Goal: Information Seeking & Learning: Learn about a topic

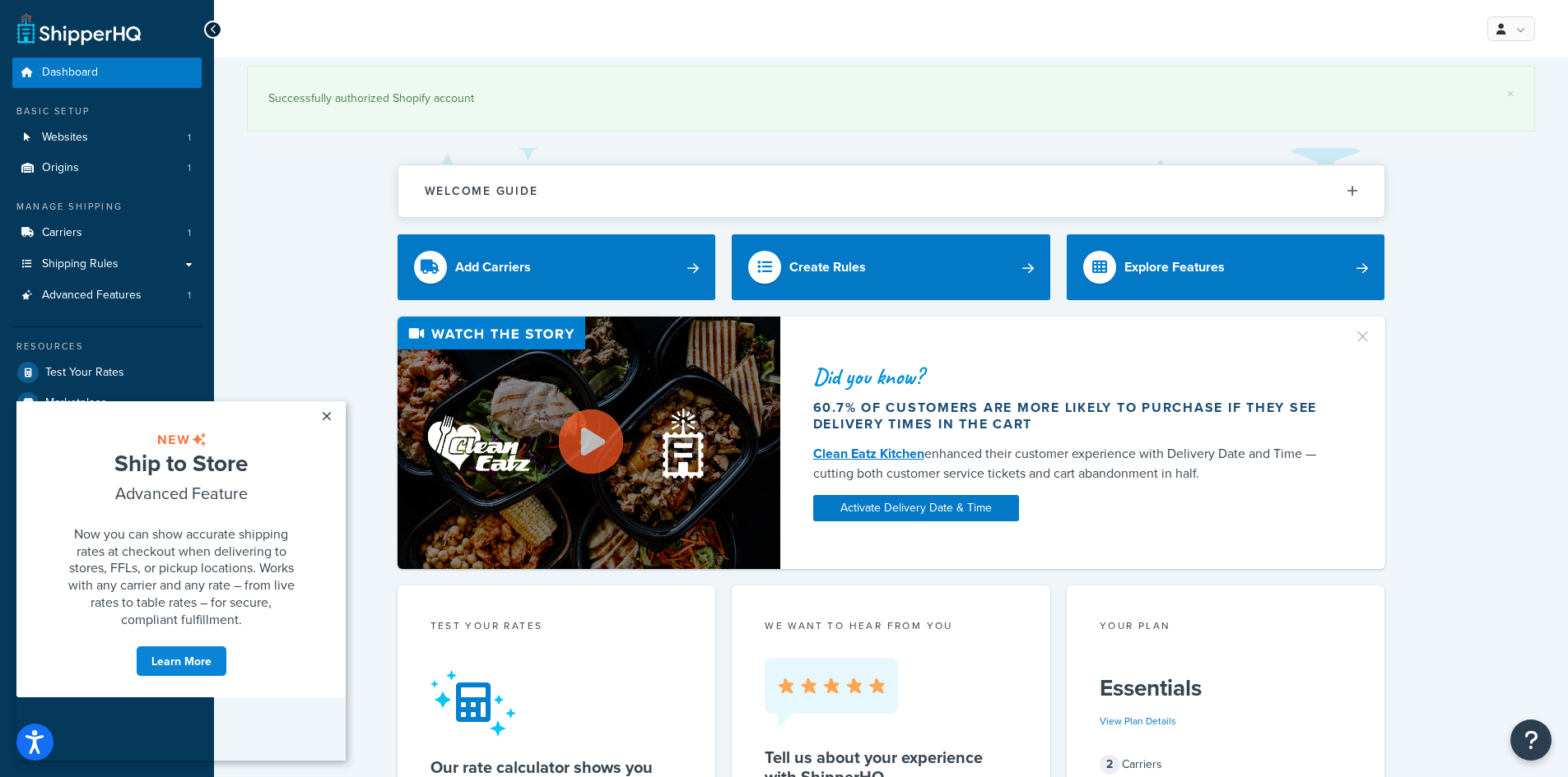
click at [322, 412] on link "×" at bounding box center [326, 416] width 29 height 30
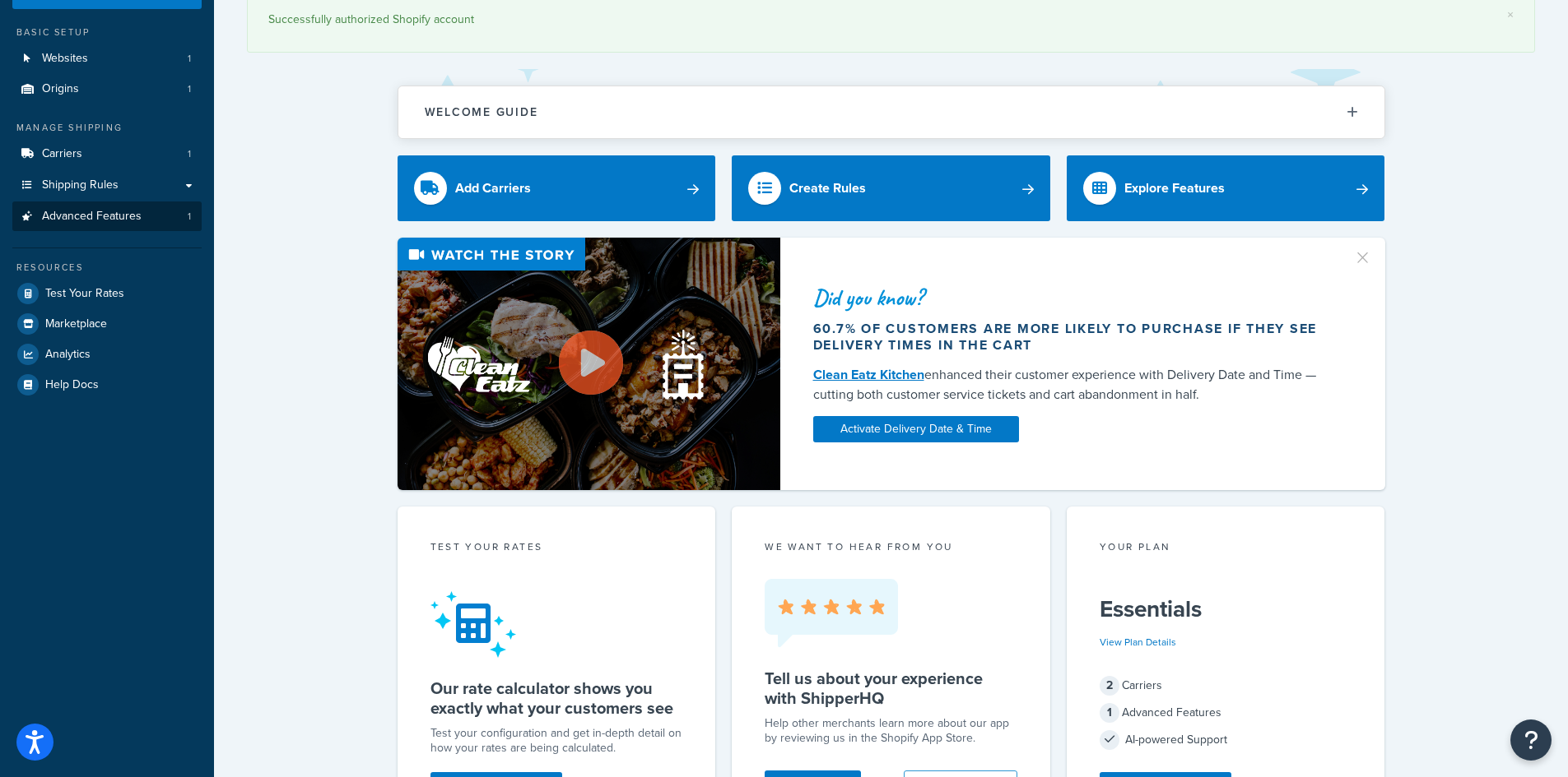
scroll to position [68, 0]
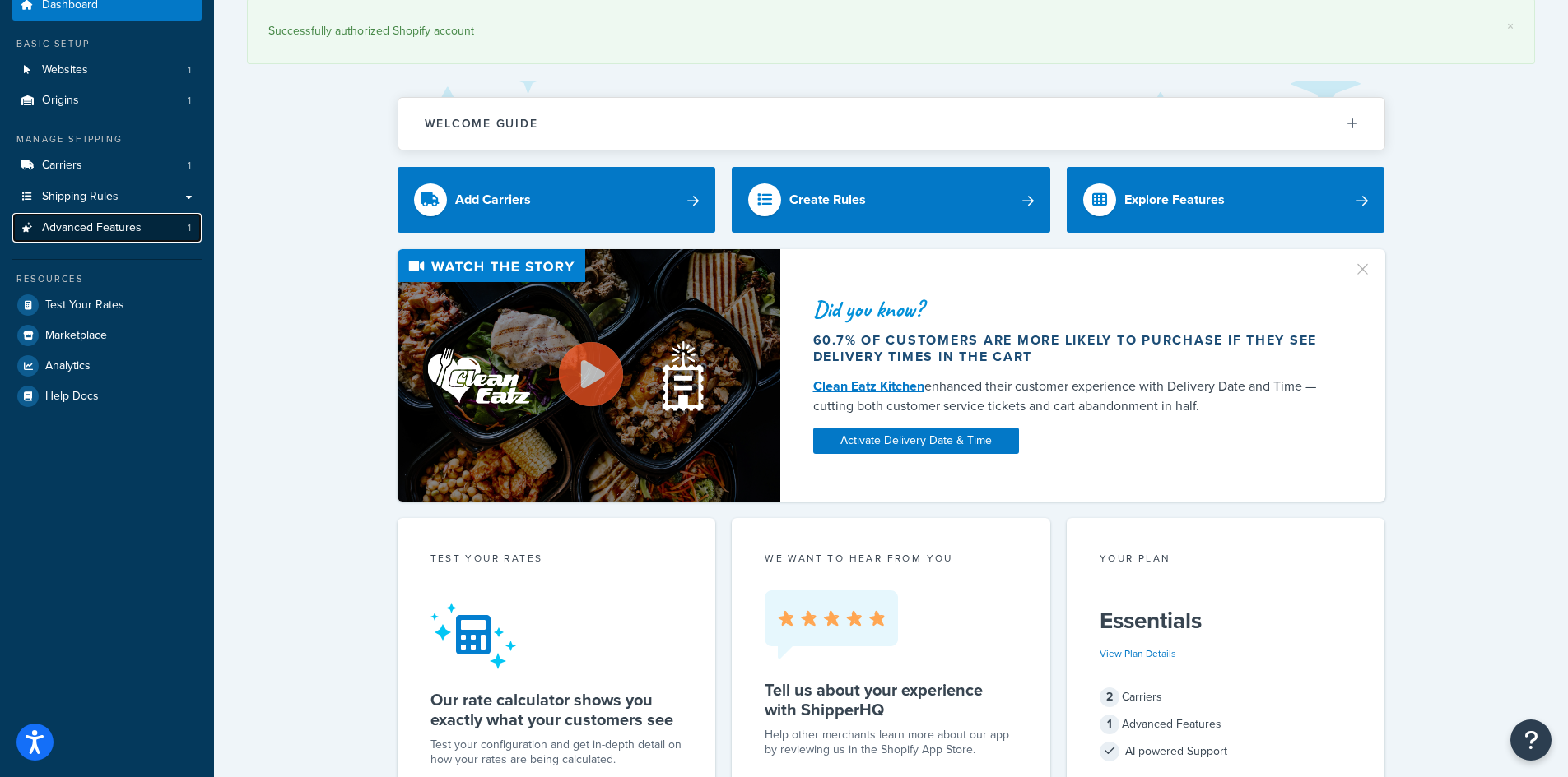
click at [119, 234] on span "Advanced Features" at bounding box center [92, 228] width 99 height 14
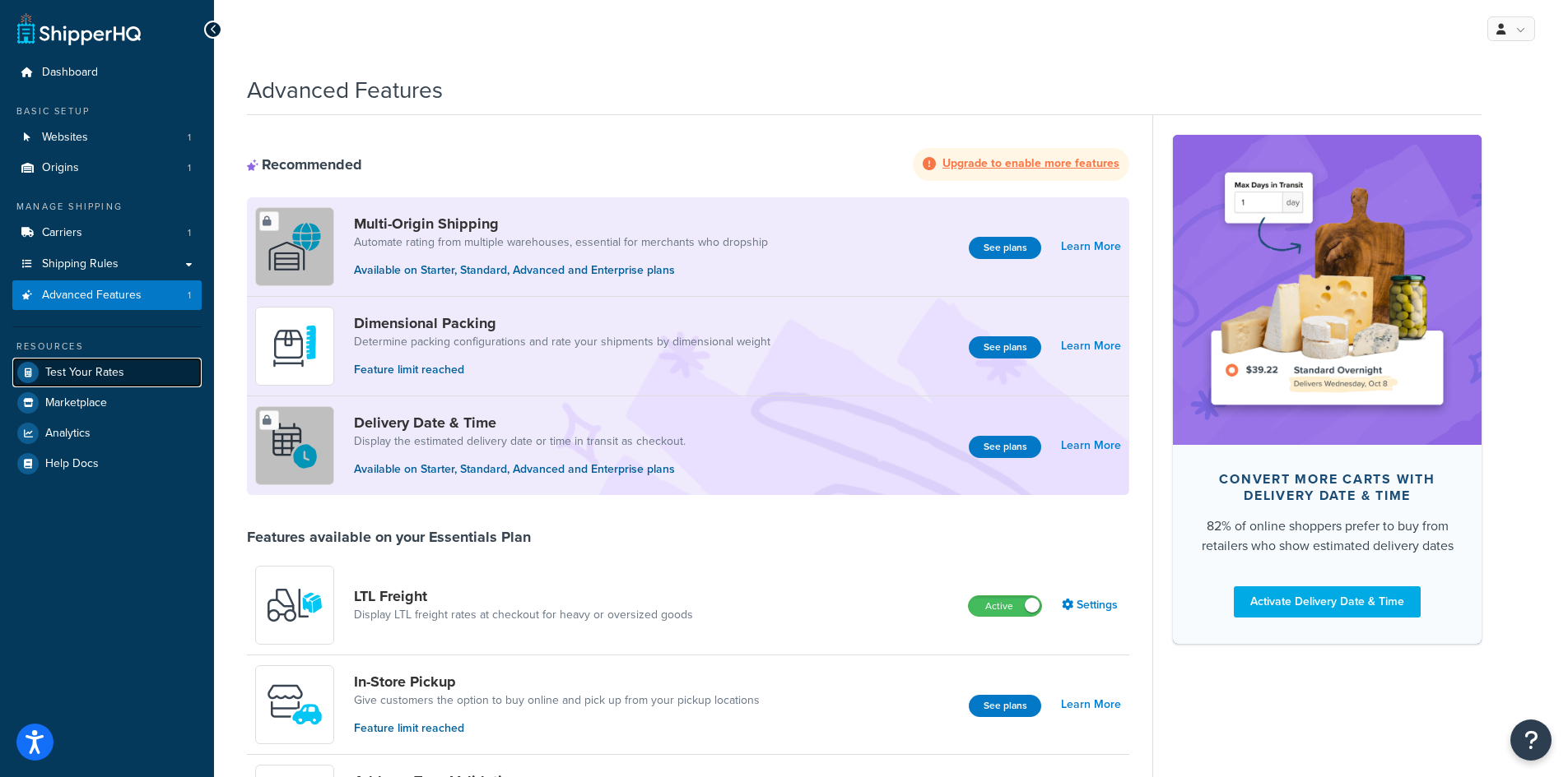
click at [70, 375] on span "Test Your Rates" at bounding box center [85, 373] width 79 height 14
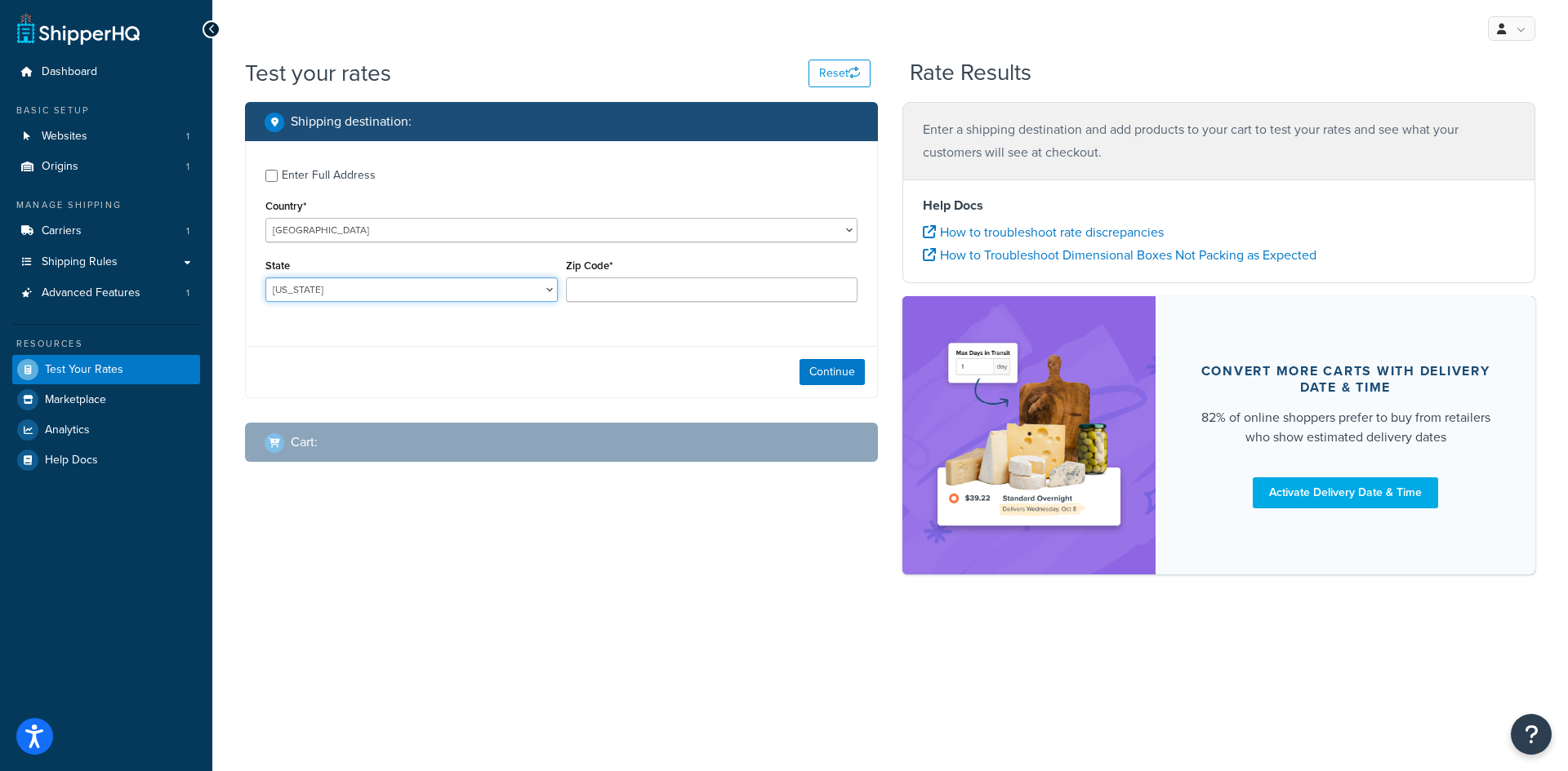
click at [457, 286] on select "Alabama Alaska American Samoa Arizona Arkansas Armed Forces Americas Armed Forc…" at bounding box center [411, 290] width 293 height 24
select select "TX"
click at [266, 278] on select "Alabama Alaska American Samoa Arizona Arkansas Armed Forces Americas Armed Forc…" at bounding box center [411, 290] width 293 height 24
click at [642, 295] on input "Zip Code*" at bounding box center [712, 290] width 293 height 24
type input "77351"
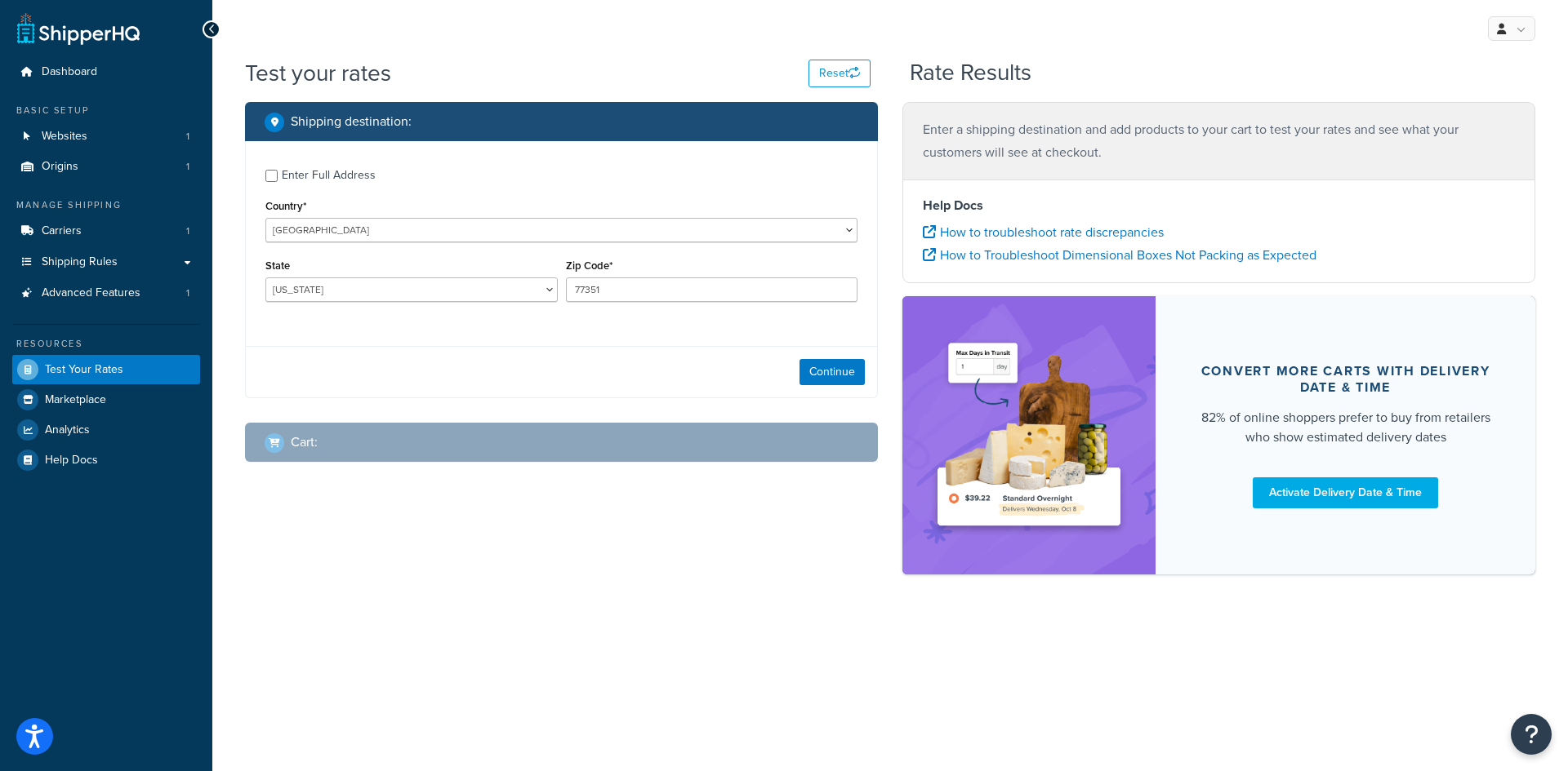
click at [433, 336] on div "Enter Full Address Country* United States United Kingdom Afghanistan Åland Isla…" at bounding box center [561, 270] width 633 height 257
click at [860, 382] on button "Continue" at bounding box center [832, 372] width 66 height 26
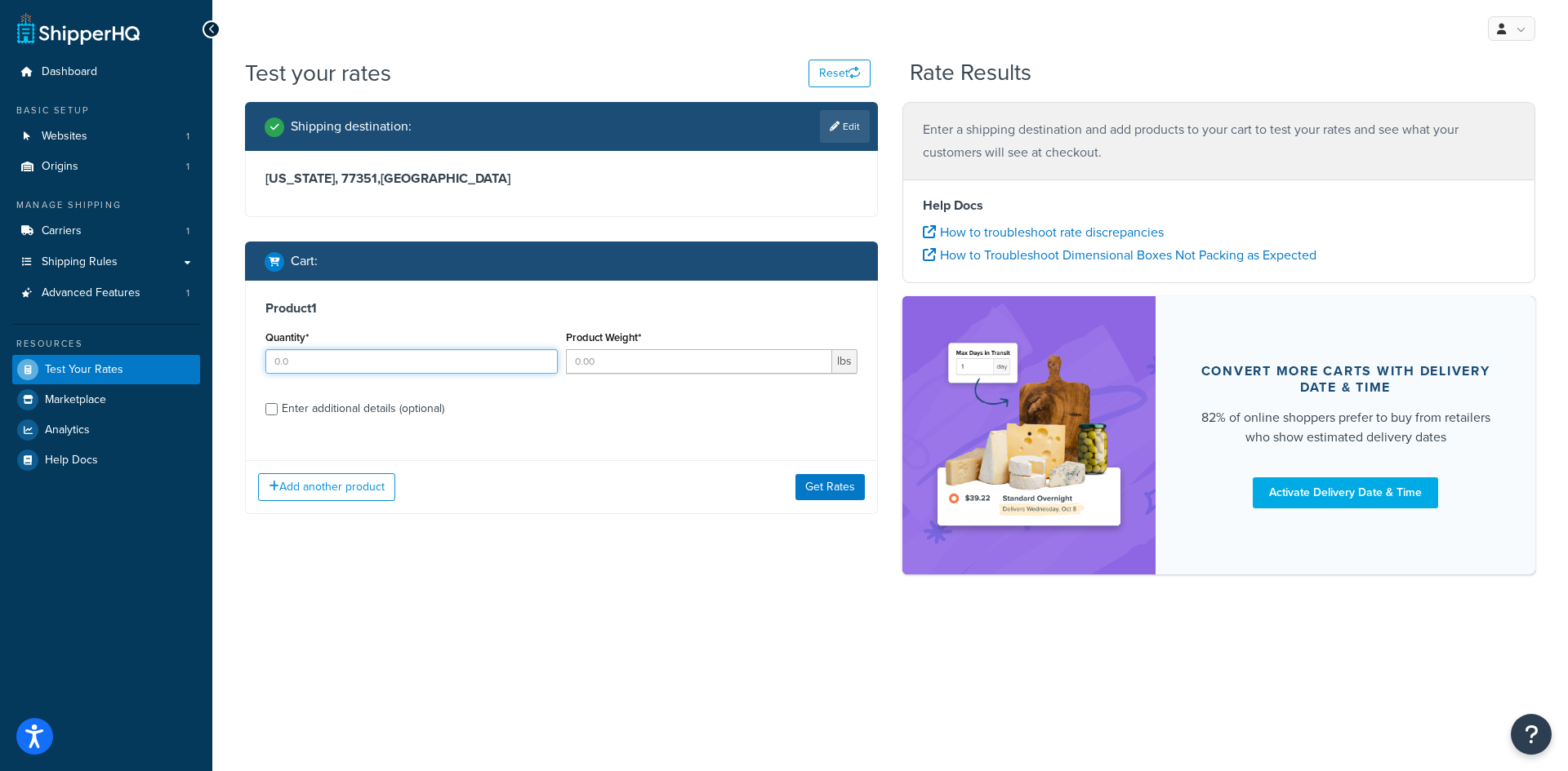
click at [443, 369] on input "Quantity*" at bounding box center [411, 361] width 293 height 24
type input "1"
click at [621, 353] on input "Product Weight*" at bounding box center [700, 361] width 267 height 24
type input "1950"
click at [839, 488] on button "Get Rates" at bounding box center [830, 487] width 69 height 26
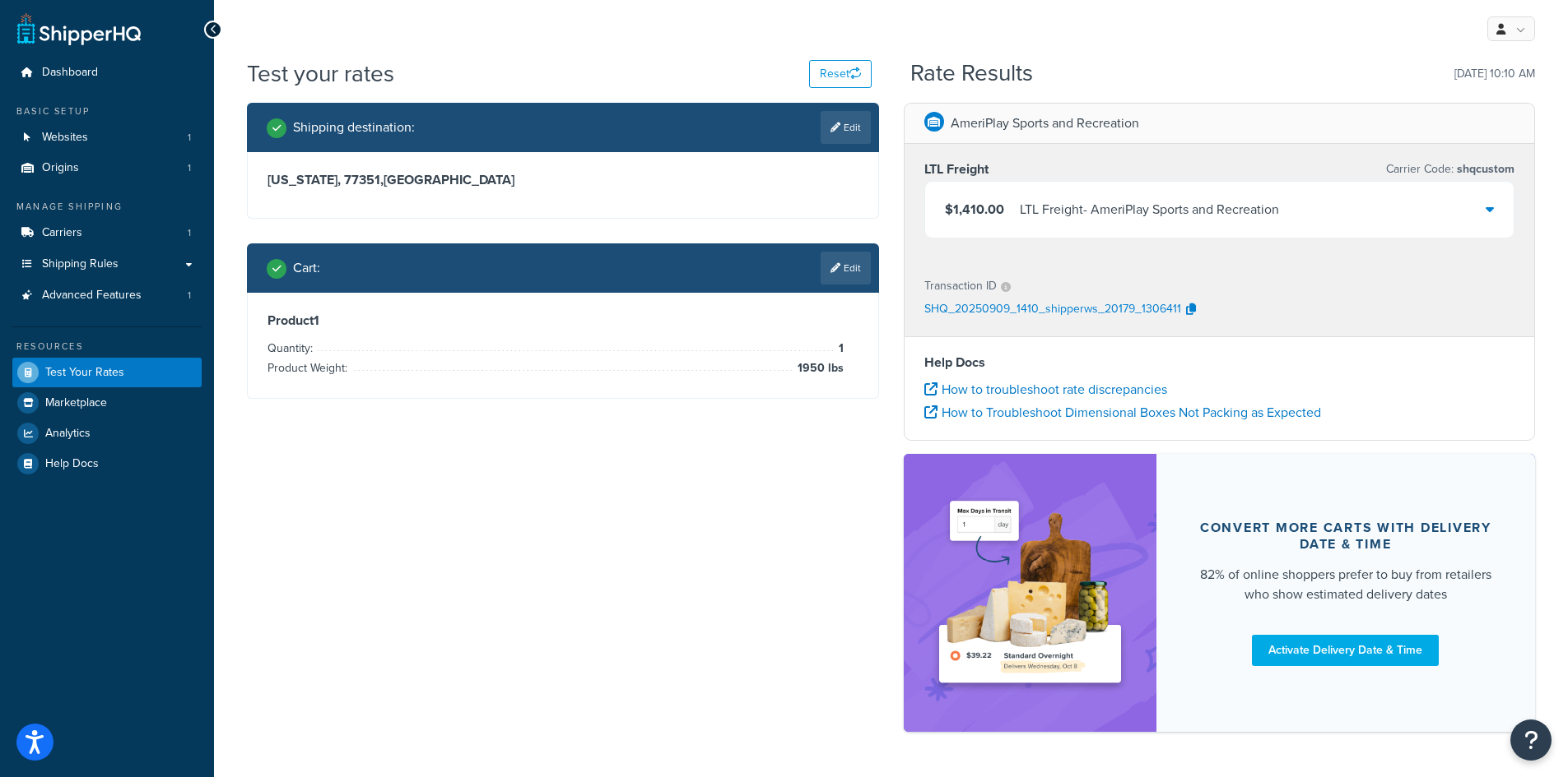
click at [216, 31] on icon at bounding box center [213, 29] width 7 height 11
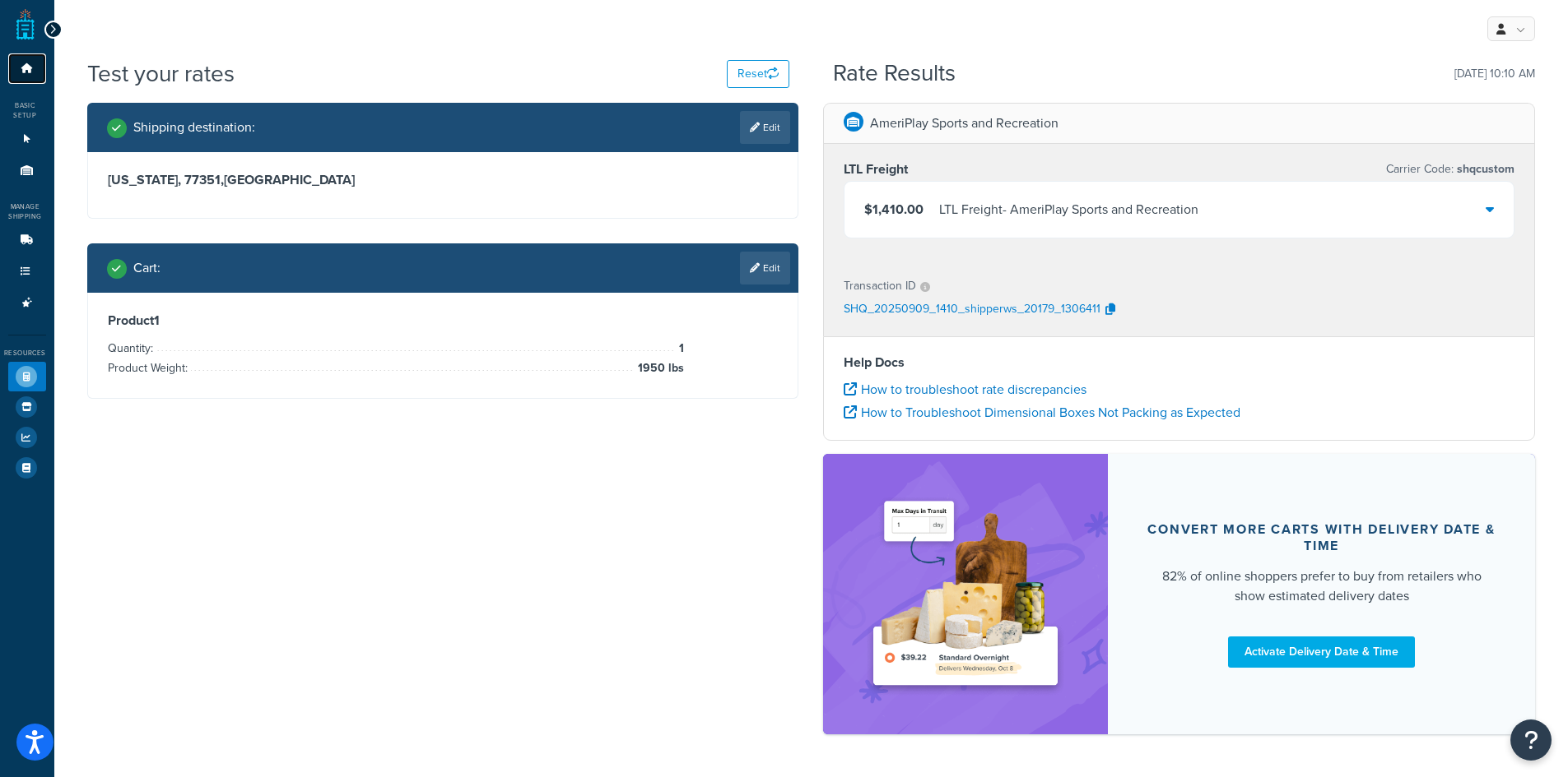
click at [29, 67] on icon at bounding box center [27, 68] width 17 height 10
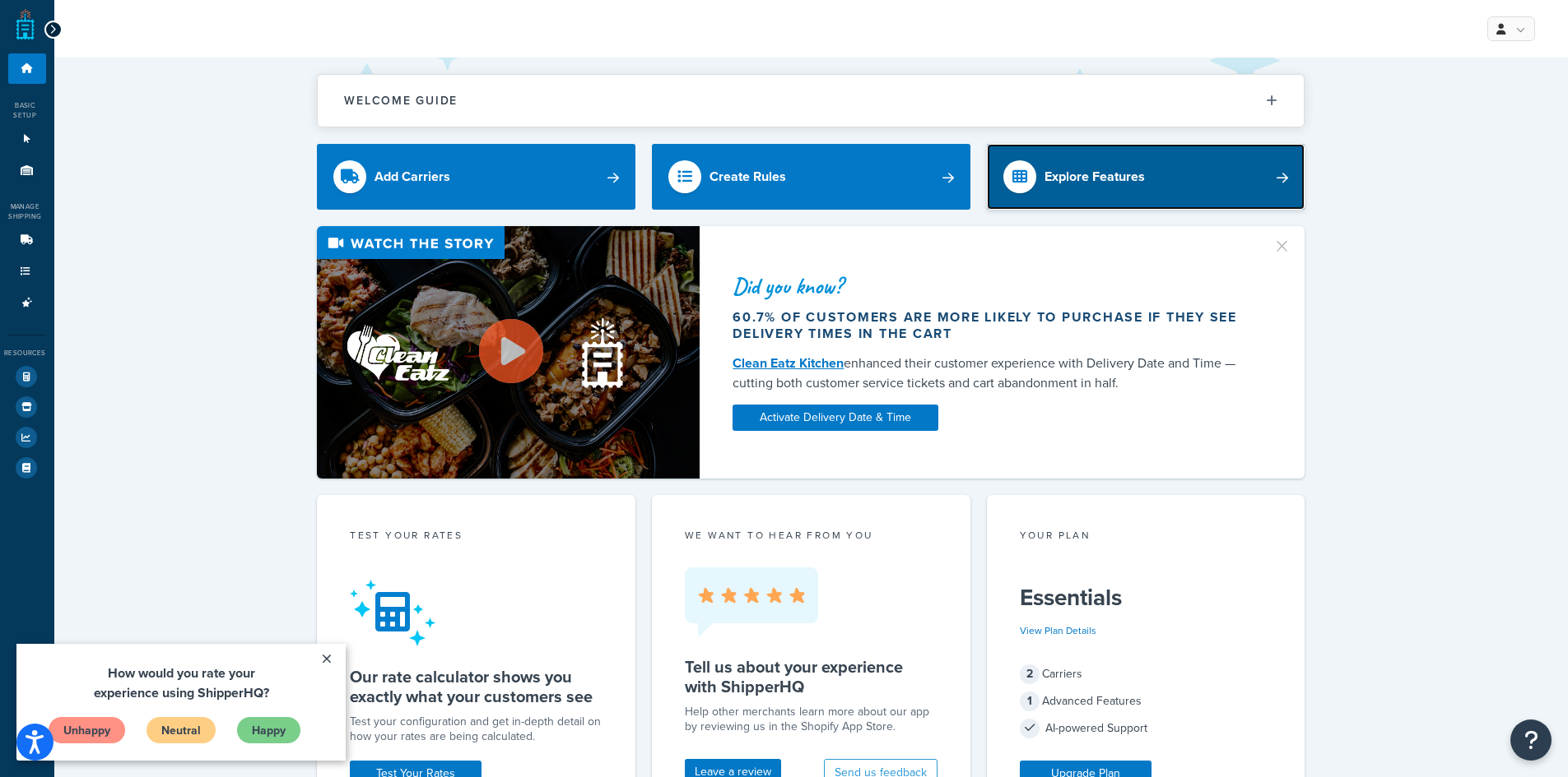
click at [1078, 185] on div "Explore Features" at bounding box center [1094, 177] width 100 height 23
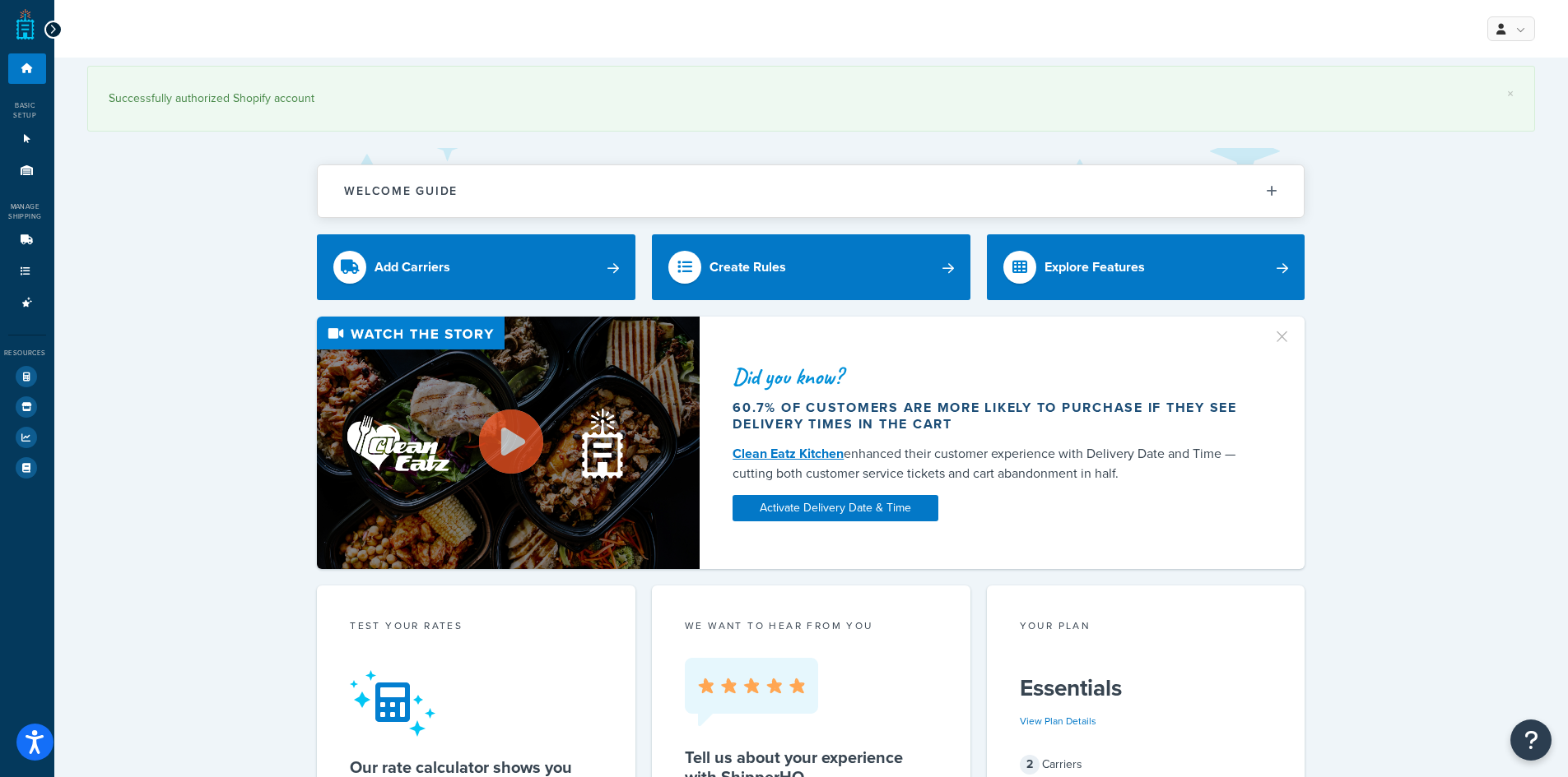
click at [18, 108] on div "Basic Setup" at bounding box center [23, 110] width 46 height 19
click at [32, 79] on link "Dashboard" at bounding box center [26, 69] width 38 height 31
click at [58, 33] on div at bounding box center [53, 29] width 18 height 18
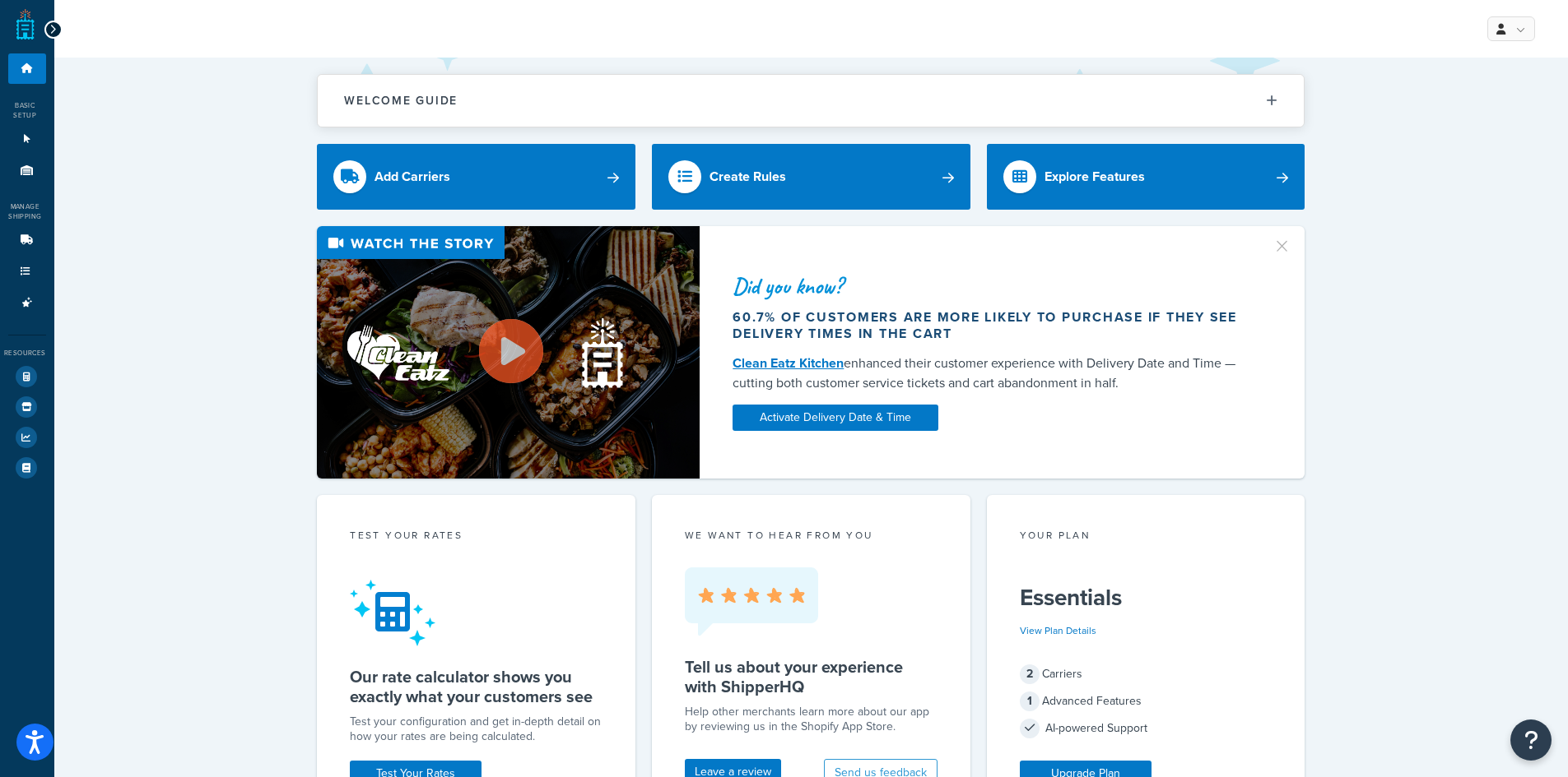
click at [47, 30] on div at bounding box center [53, 29] width 18 height 18
drag, startPoint x: 47, startPoint y: 30, endPoint x: 183, endPoint y: 30, distance: 136.0
click at [182, 30] on div "Dashboard Basic Setup Websites 1 Origins 1 Manage Shipping Carriers 1 Shipping …" at bounding box center [784, 788] width 1568 height 1577
click at [1272, 99] on icon at bounding box center [1271, 101] width 11 height 12
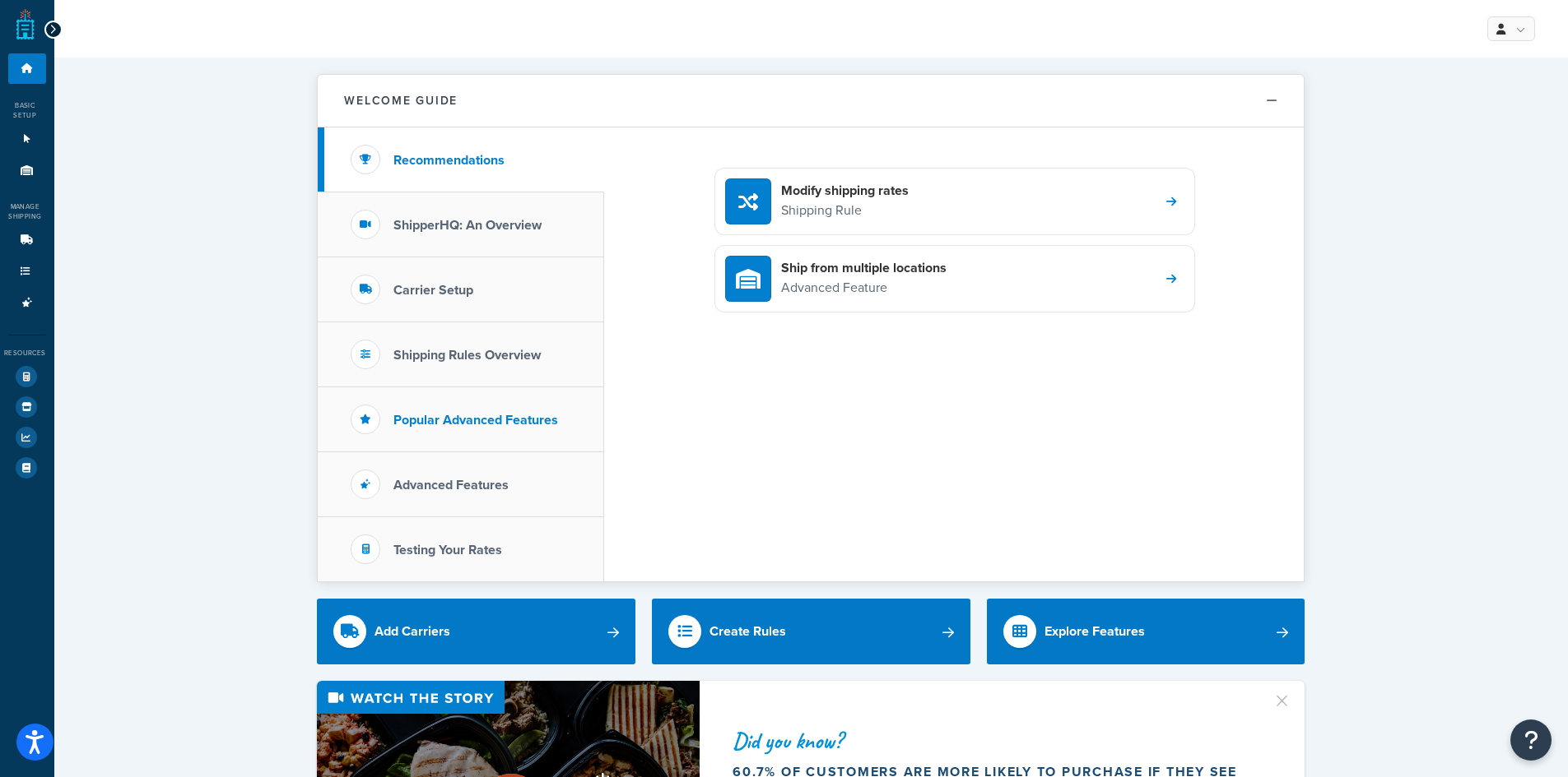
click at [490, 436] on li "Popular Advanced Features" at bounding box center [460, 420] width 286 height 65
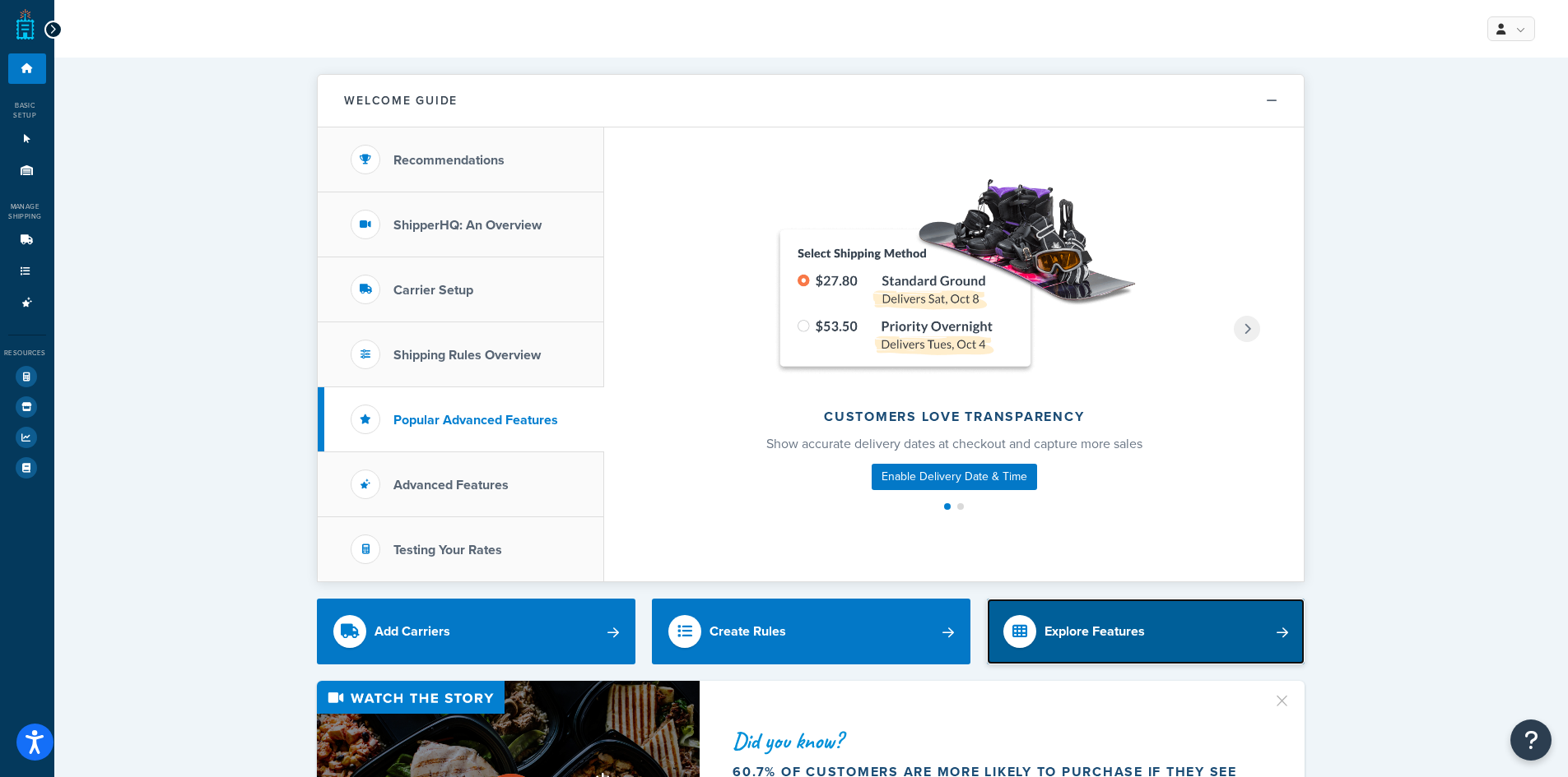
click at [1167, 634] on link "Explore Features" at bounding box center [1146, 632] width 319 height 66
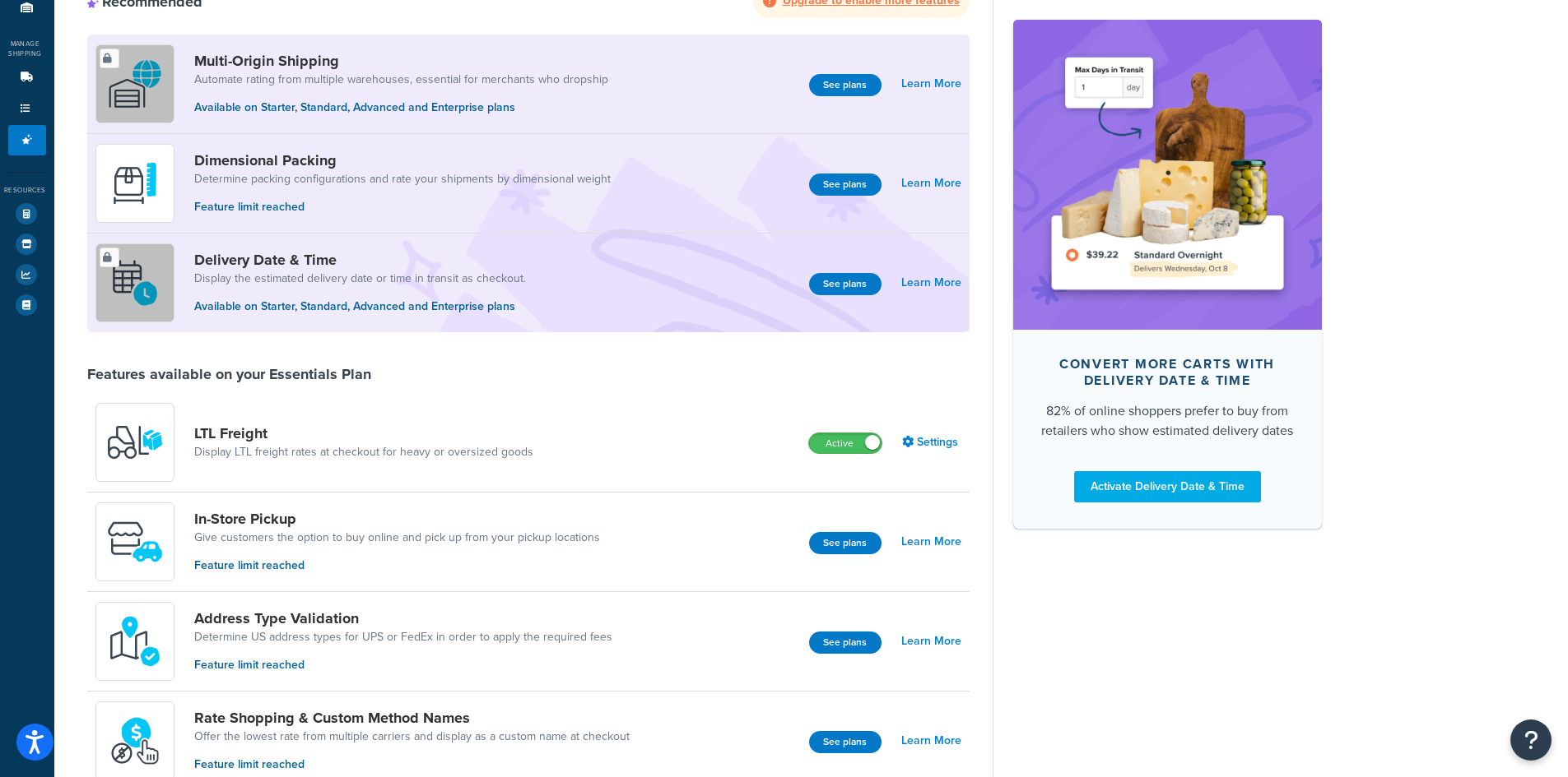
scroll to position [165, 0]
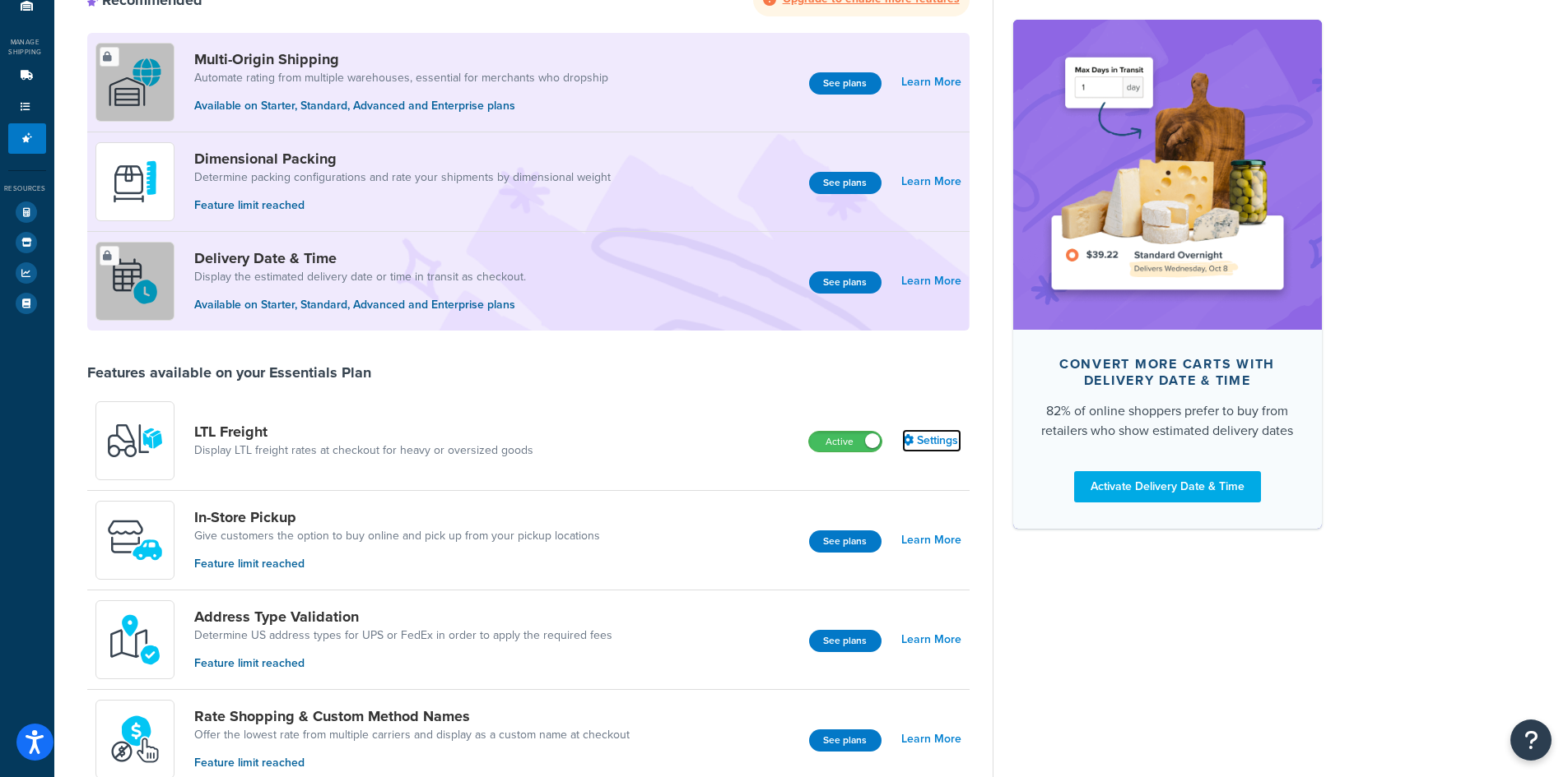
click at [918, 441] on link "Settings" at bounding box center [931, 441] width 59 height 23
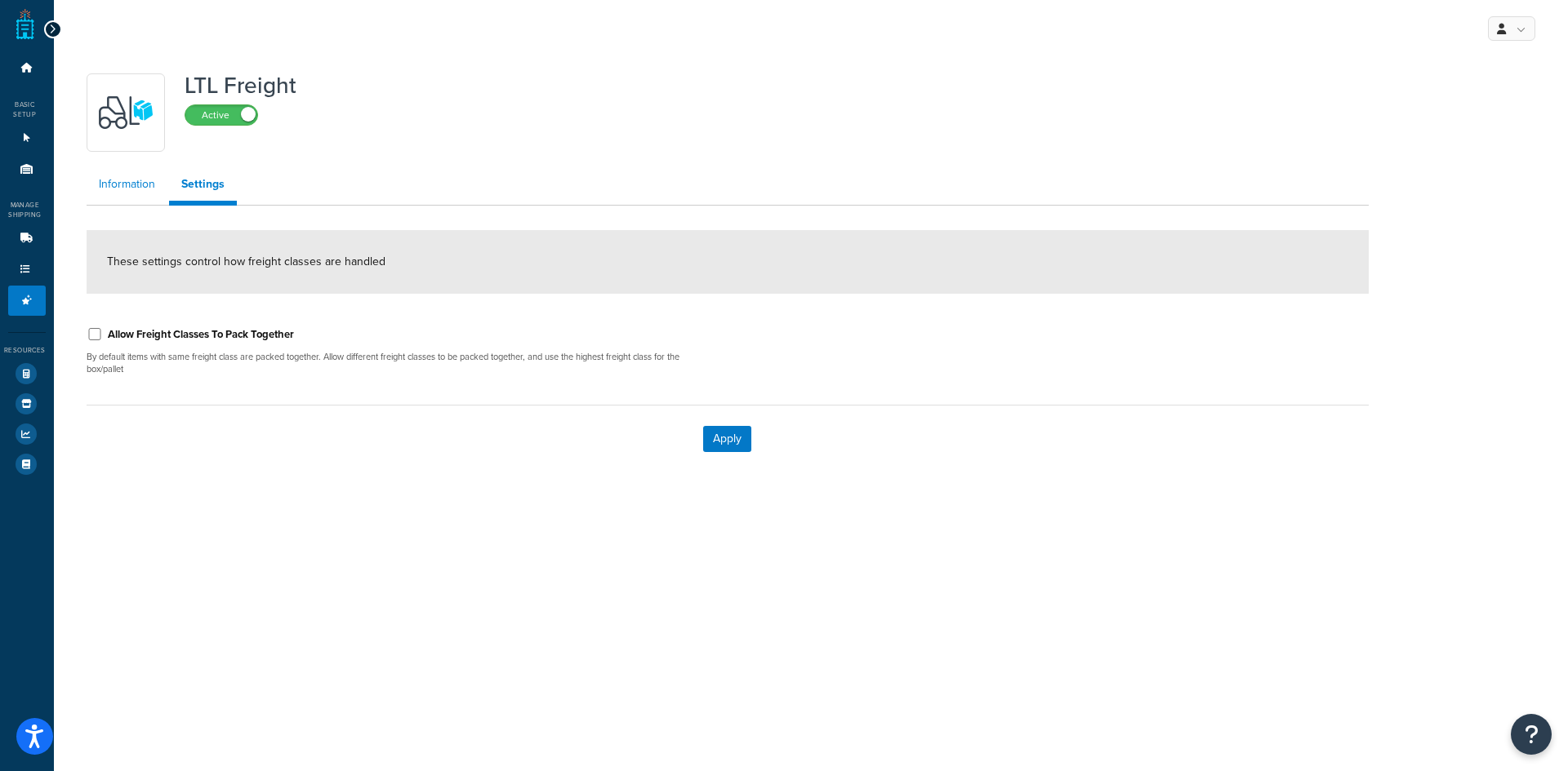
click at [123, 194] on link "Information" at bounding box center [127, 184] width 81 height 32
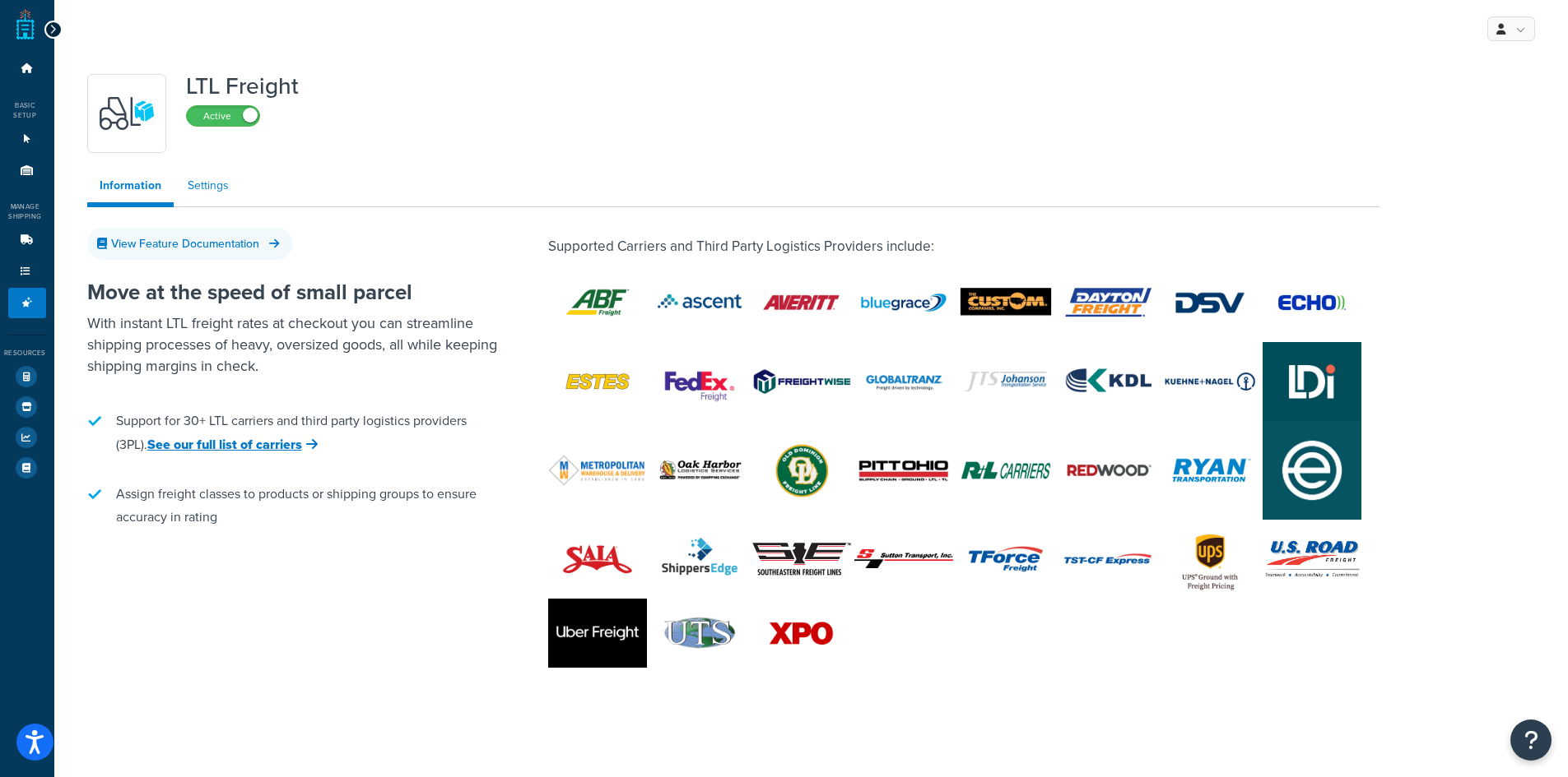
click at [196, 182] on link "Settings" at bounding box center [208, 186] width 66 height 33
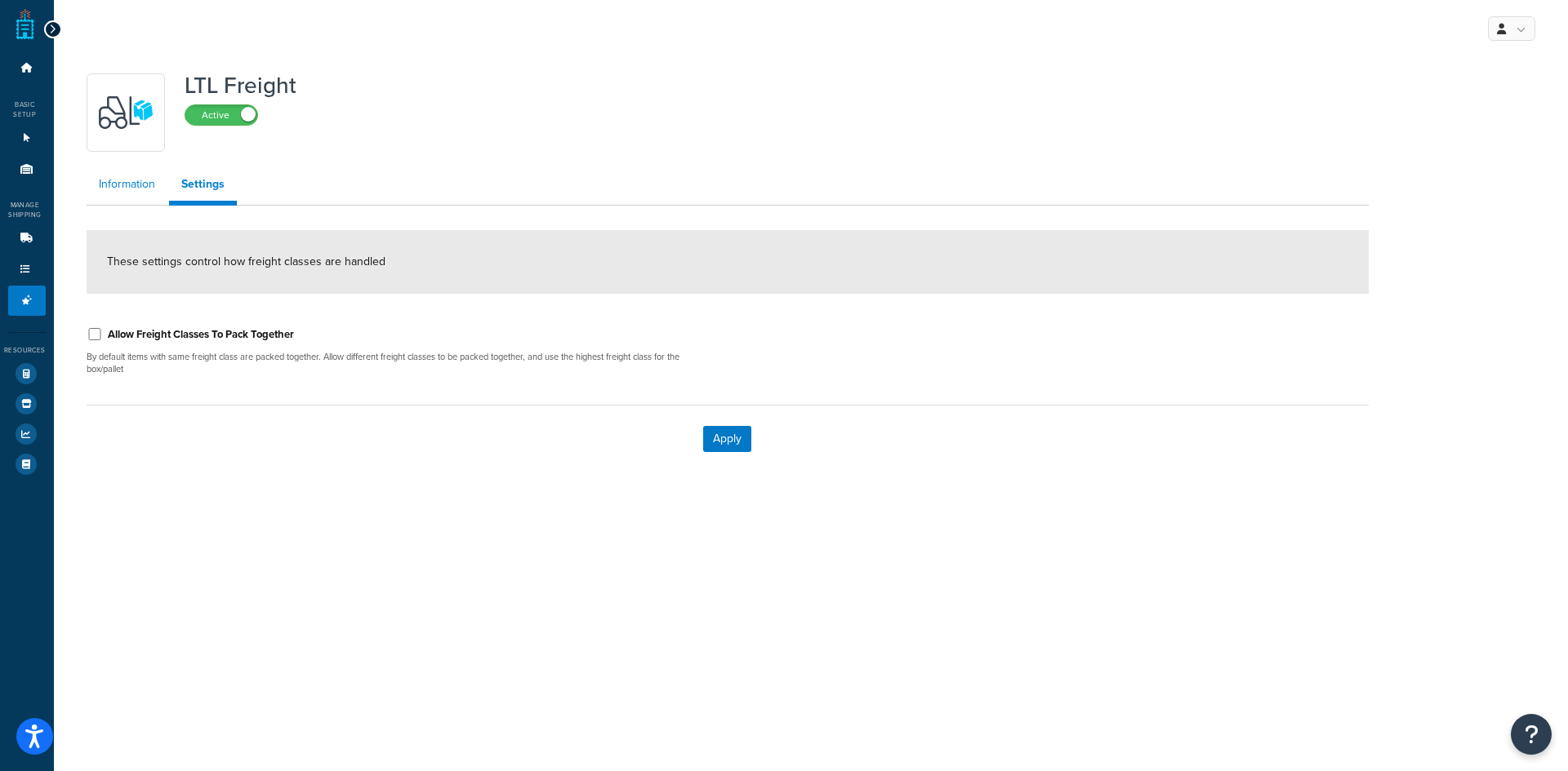
click at [144, 187] on link "Information" at bounding box center [127, 184] width 81 height 32
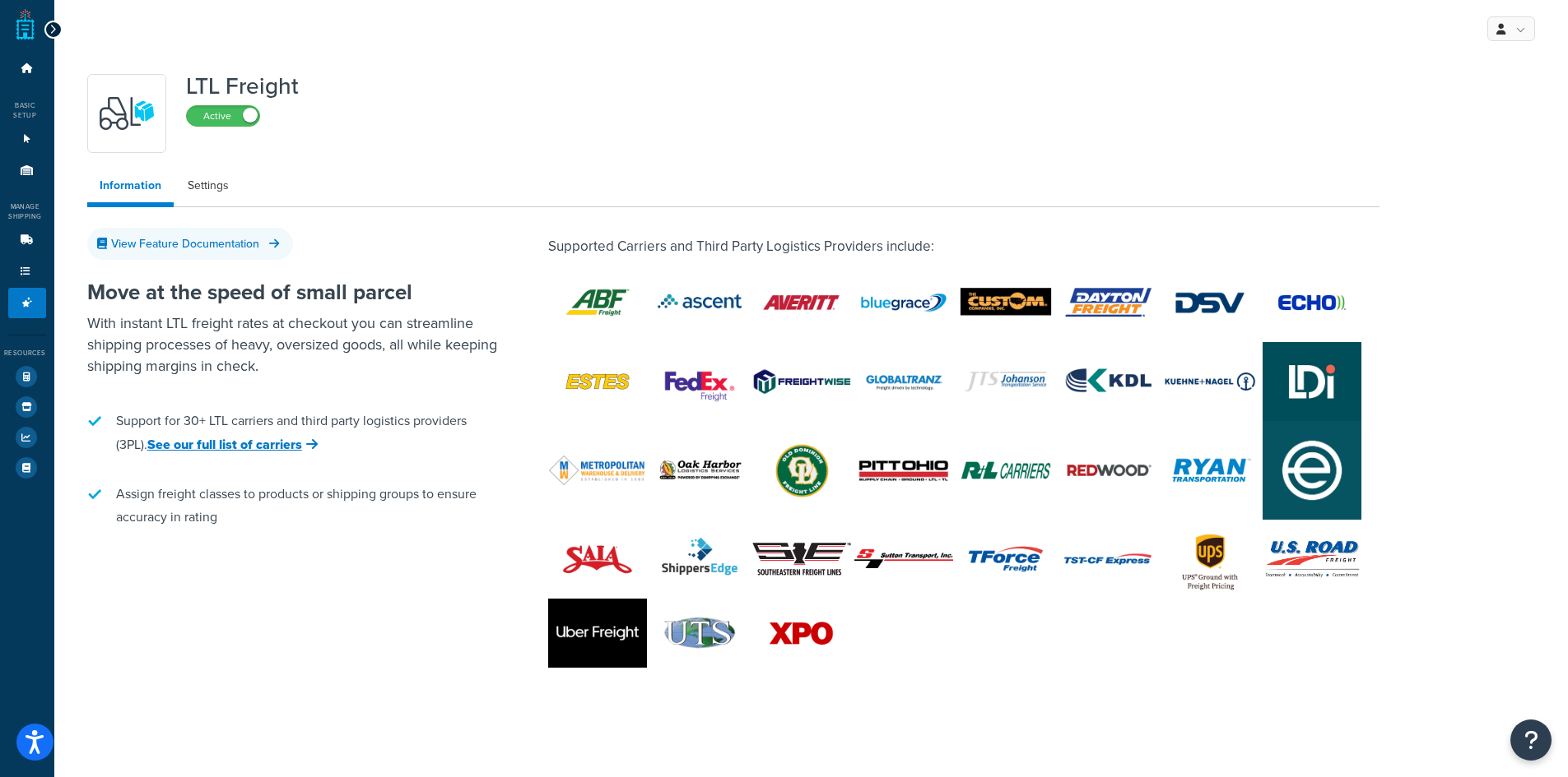
click at [55, 33] on icon at bounding box center [53, 29] width 7 height 11
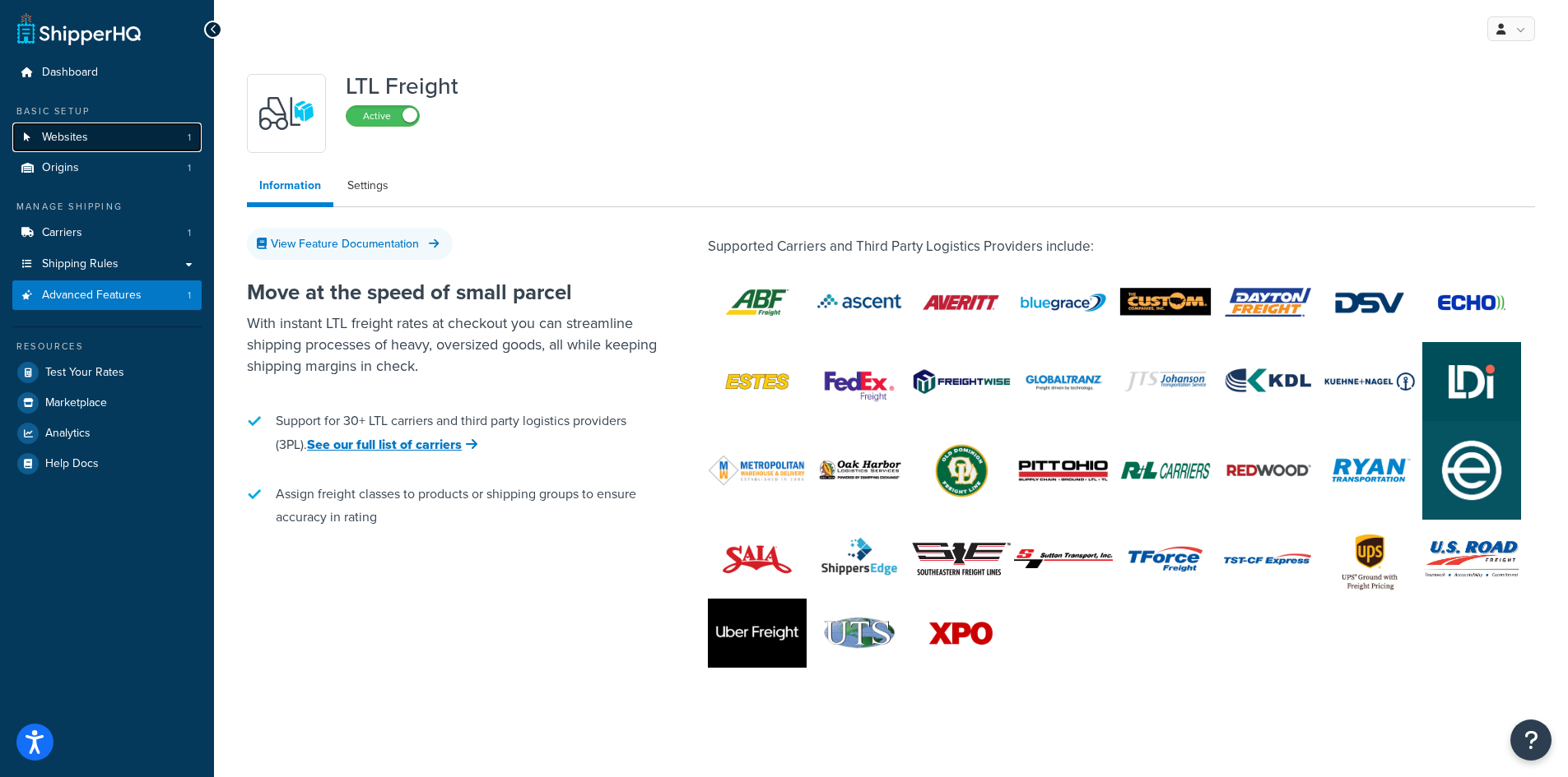
click at [65, 145] on span "Websites" at bounding box center [65, 138] width 46 height 14
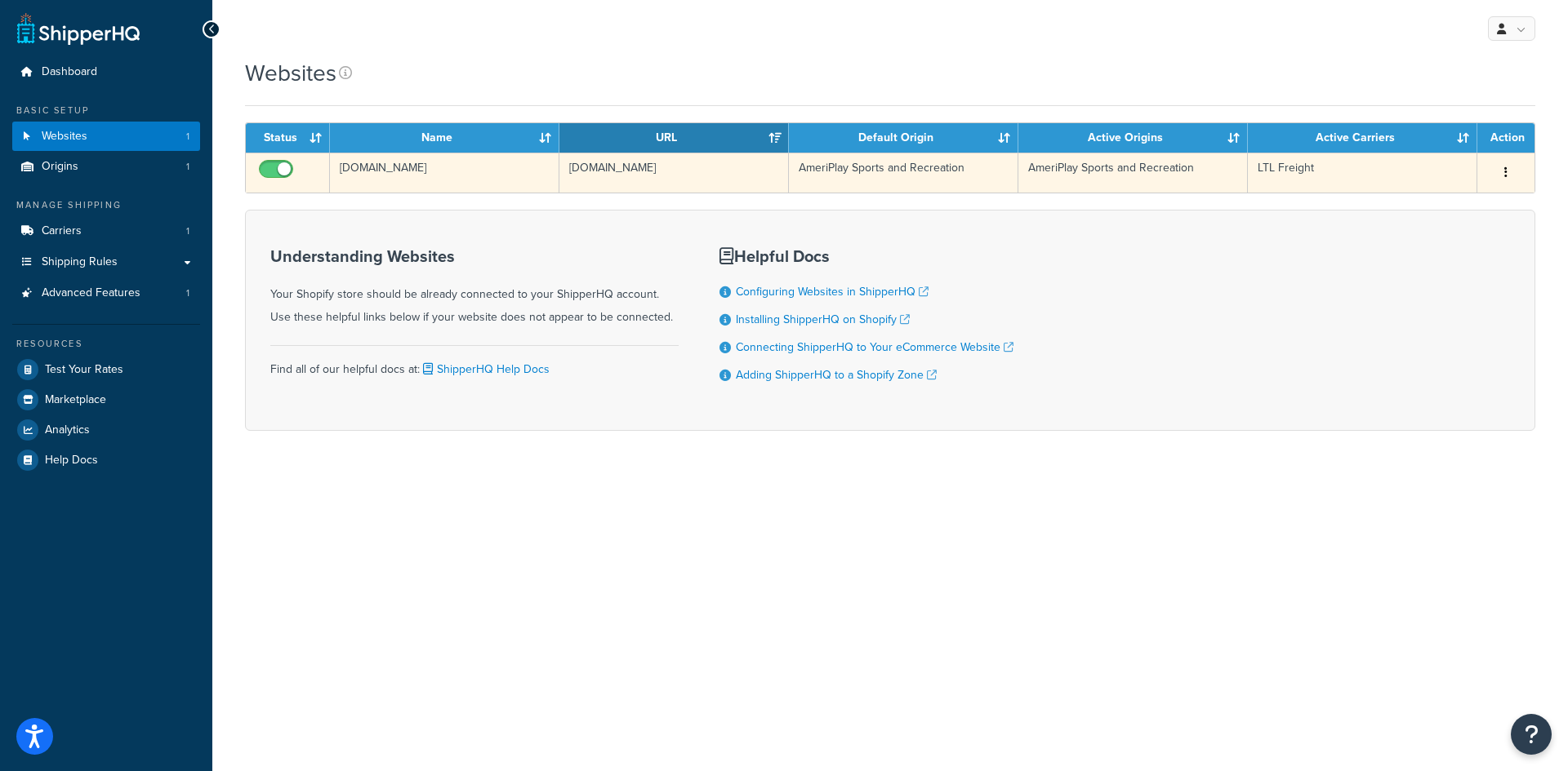
click at [1502, 173] on button "button" at bounding box center [1506, 173] width 23 height 26
click at [1432, 207] on link "Edit" at bounding box center [1440, 205] width 129 height 33
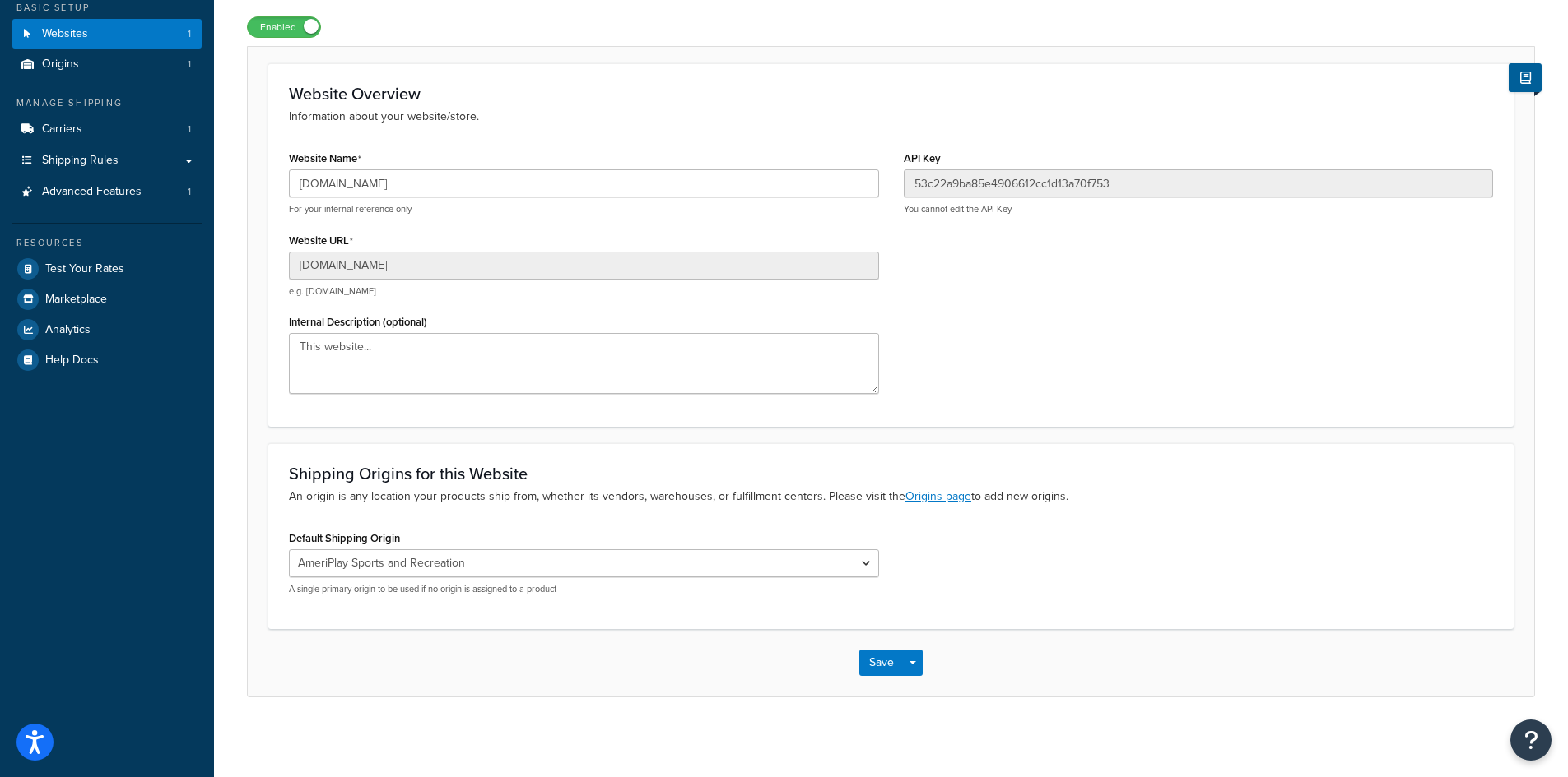
scroll to position [106, 0]
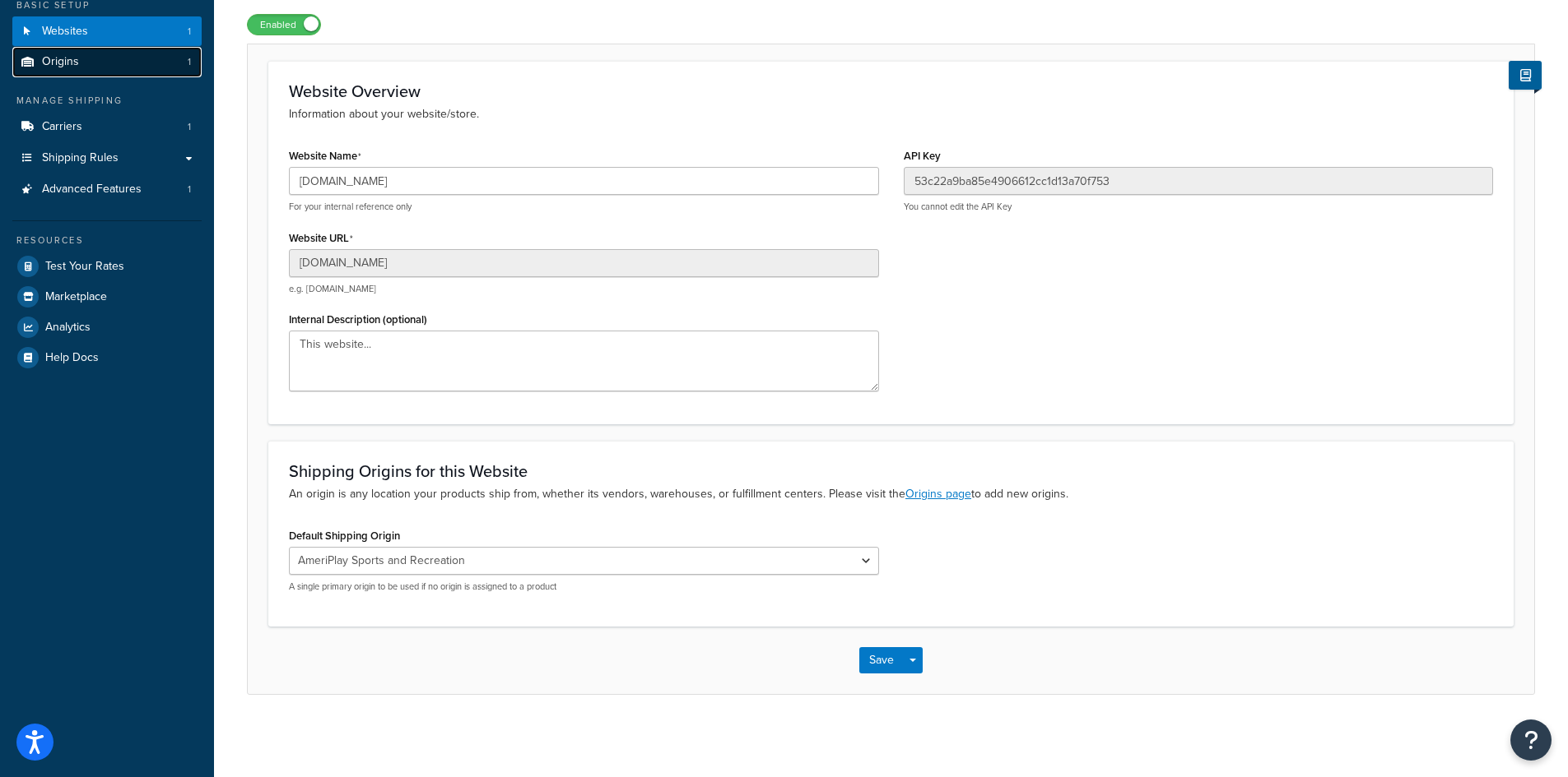
click at [105, 66] on link "Origins 1" at bounding box center [107, 62] width 189 height 31
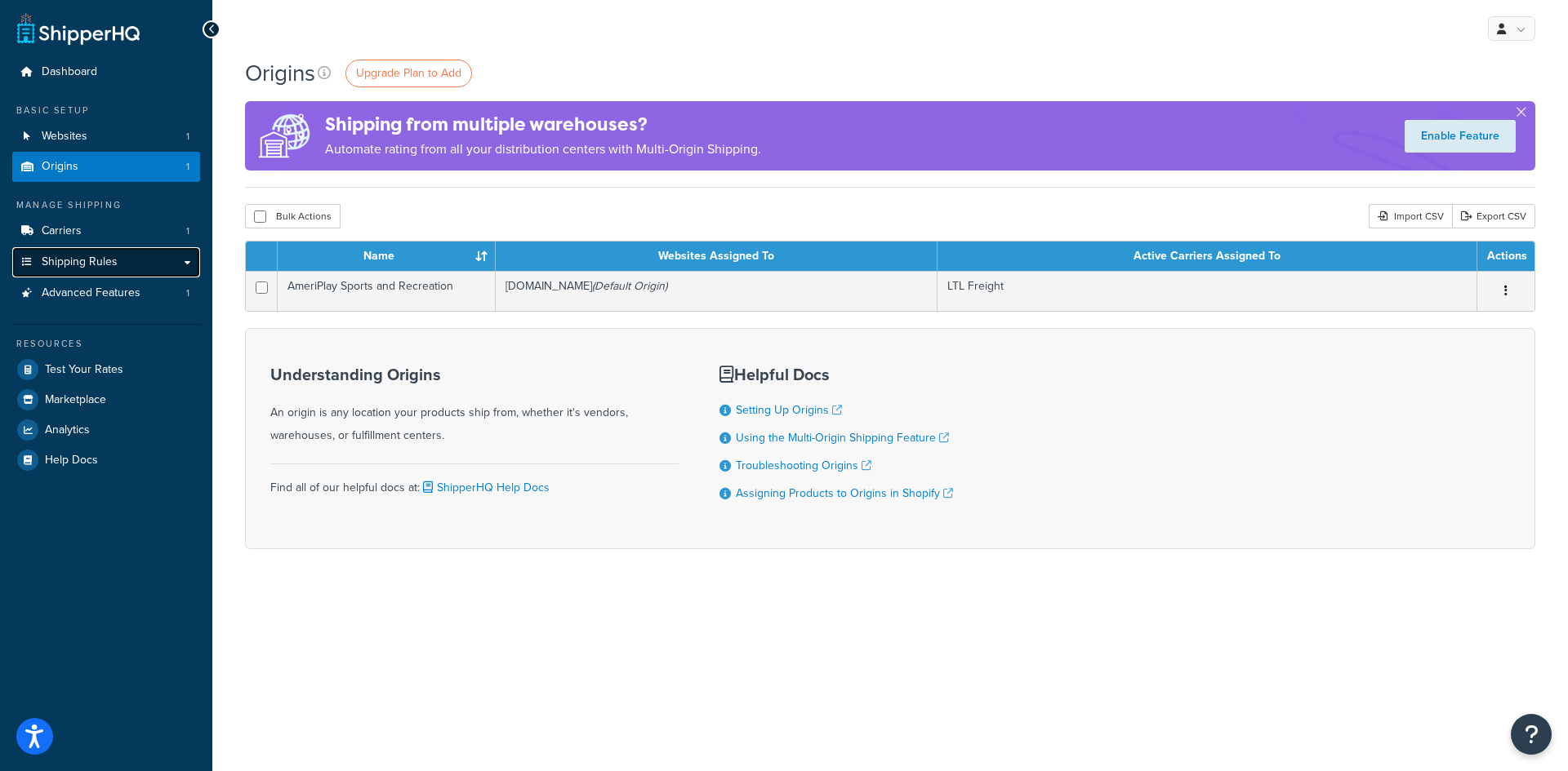
click at [120, 265] on link "Shipping Rules" at bounding box center [106, 262] width 188 height 31
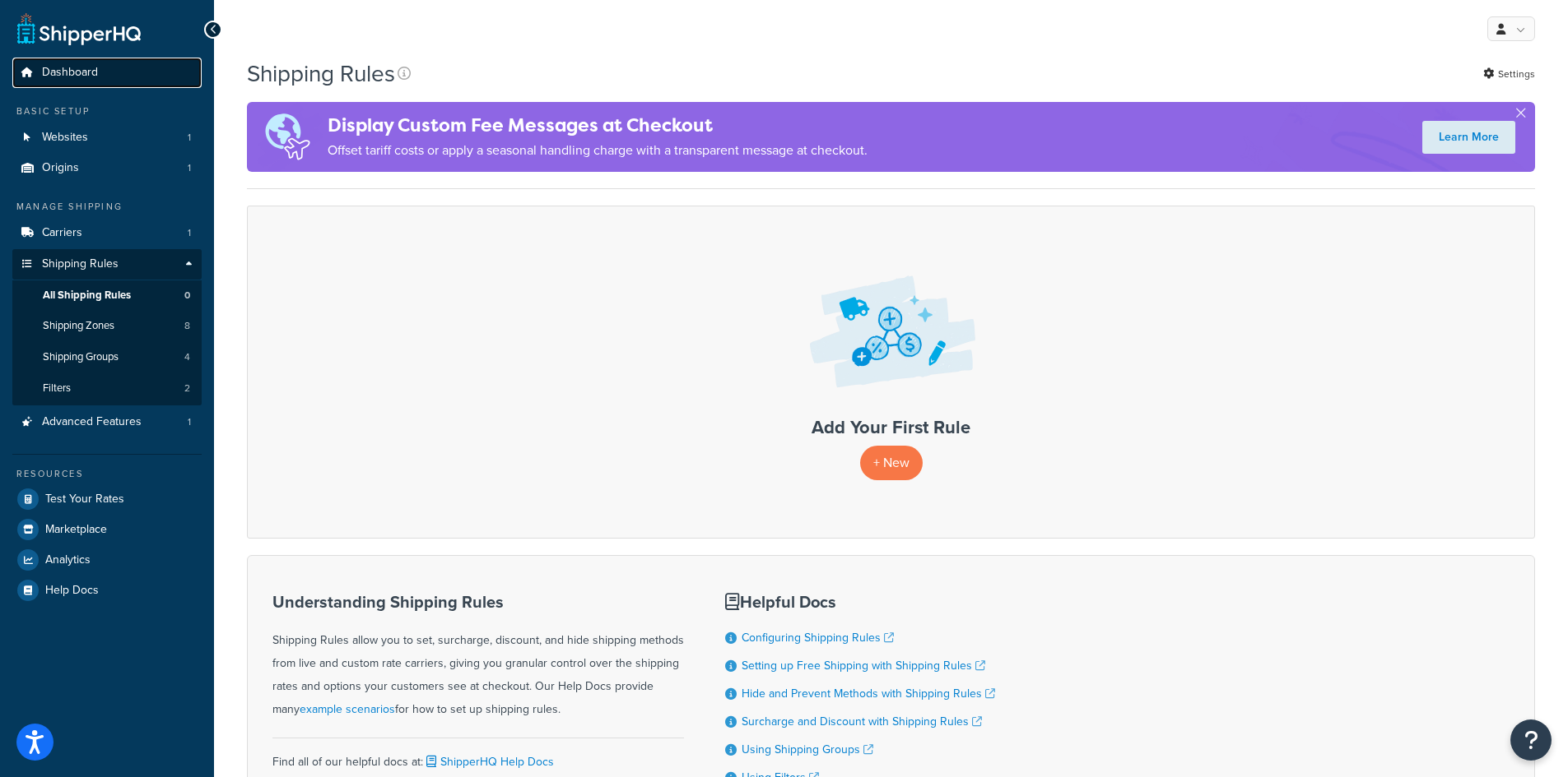
click at [100, 70] on link "Dashboard" at bounding box center [107, 72] width 189 height 31
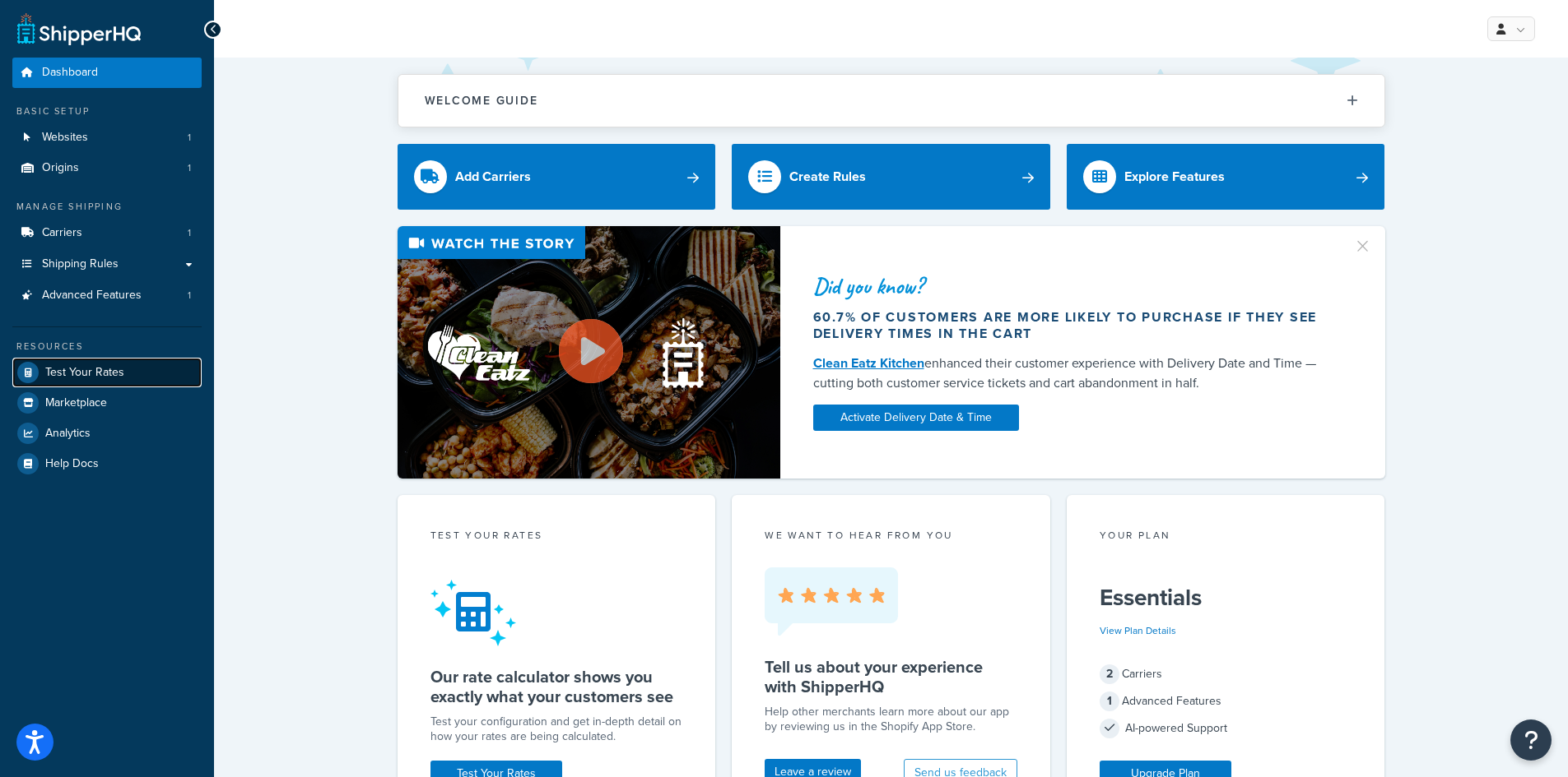
click at [70, 378] on span "Test Your Rates" at bounding box center [85, 373] width 79 height 14
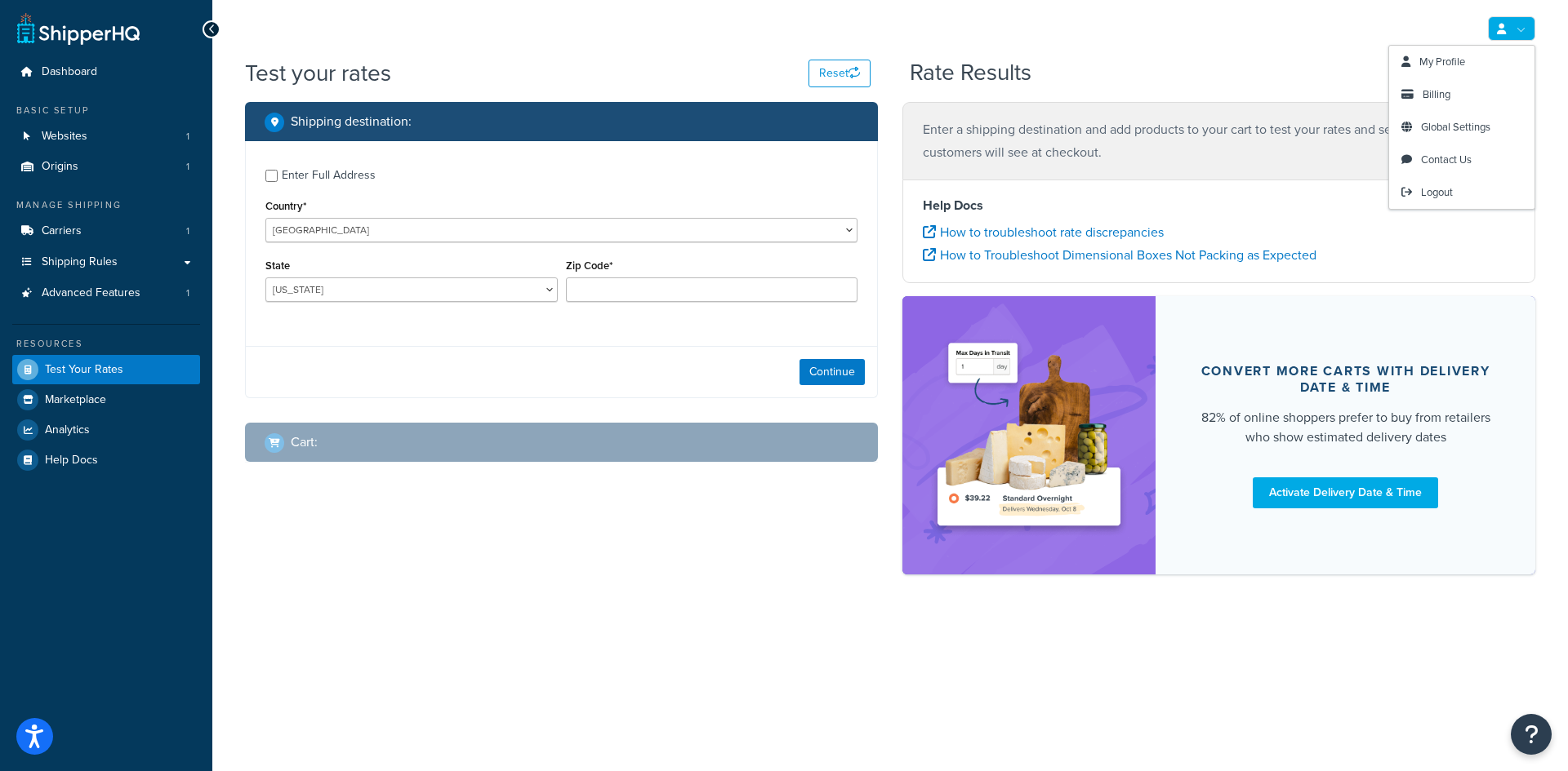
click at [1502, 31] on icon at bounding box center [1502, 29] width 9 height 10
click at [1452, 122] on span "Global Settings" at bounding box center [1455, 127] width 69 height 16
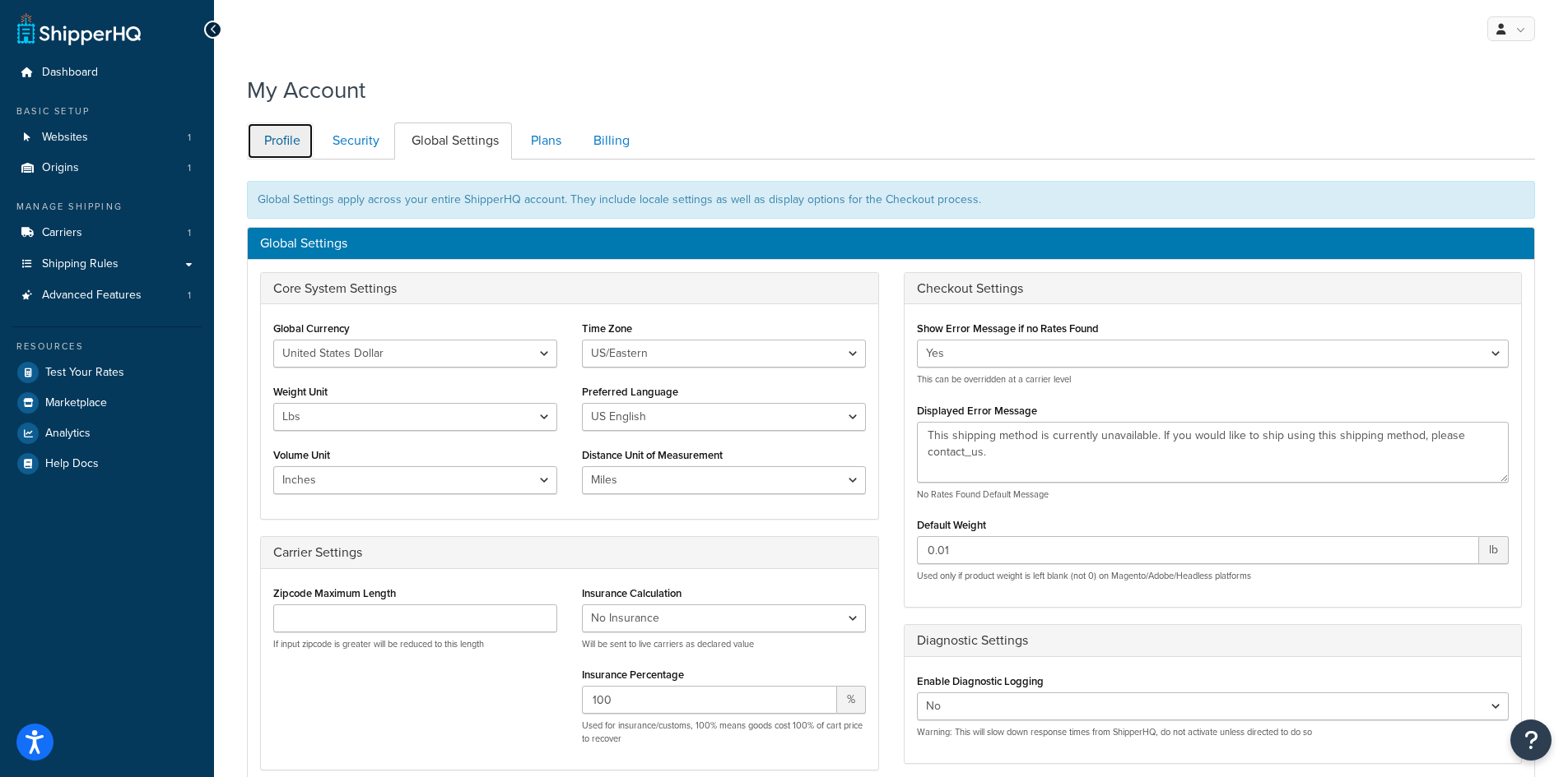
click at [284, 137] on link "Profile" at bounding box center [280, 141] width 67 height 37
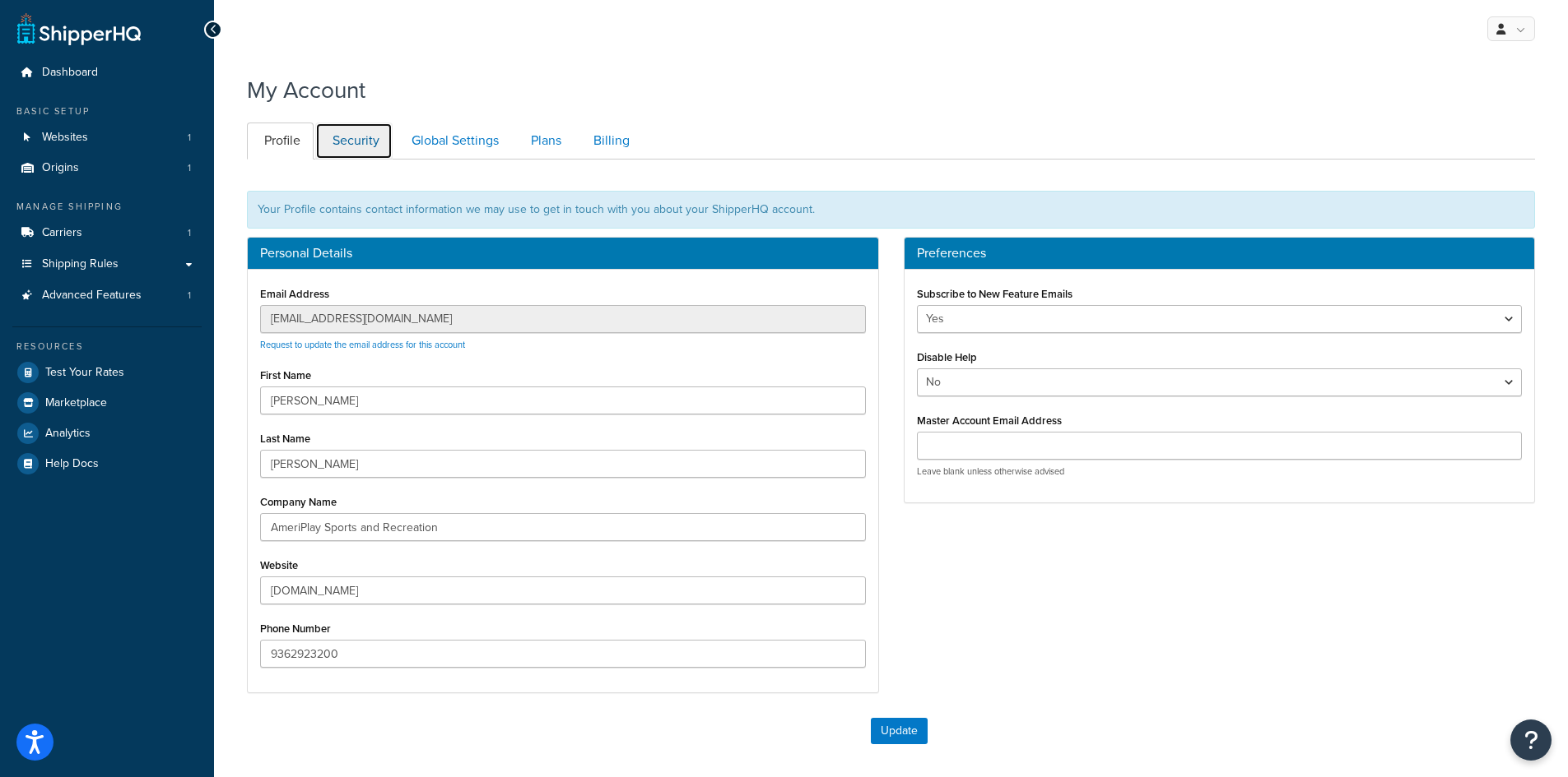
click at [366, 148] on link "Security" at bounding box center [354, 141] width 77 height 37
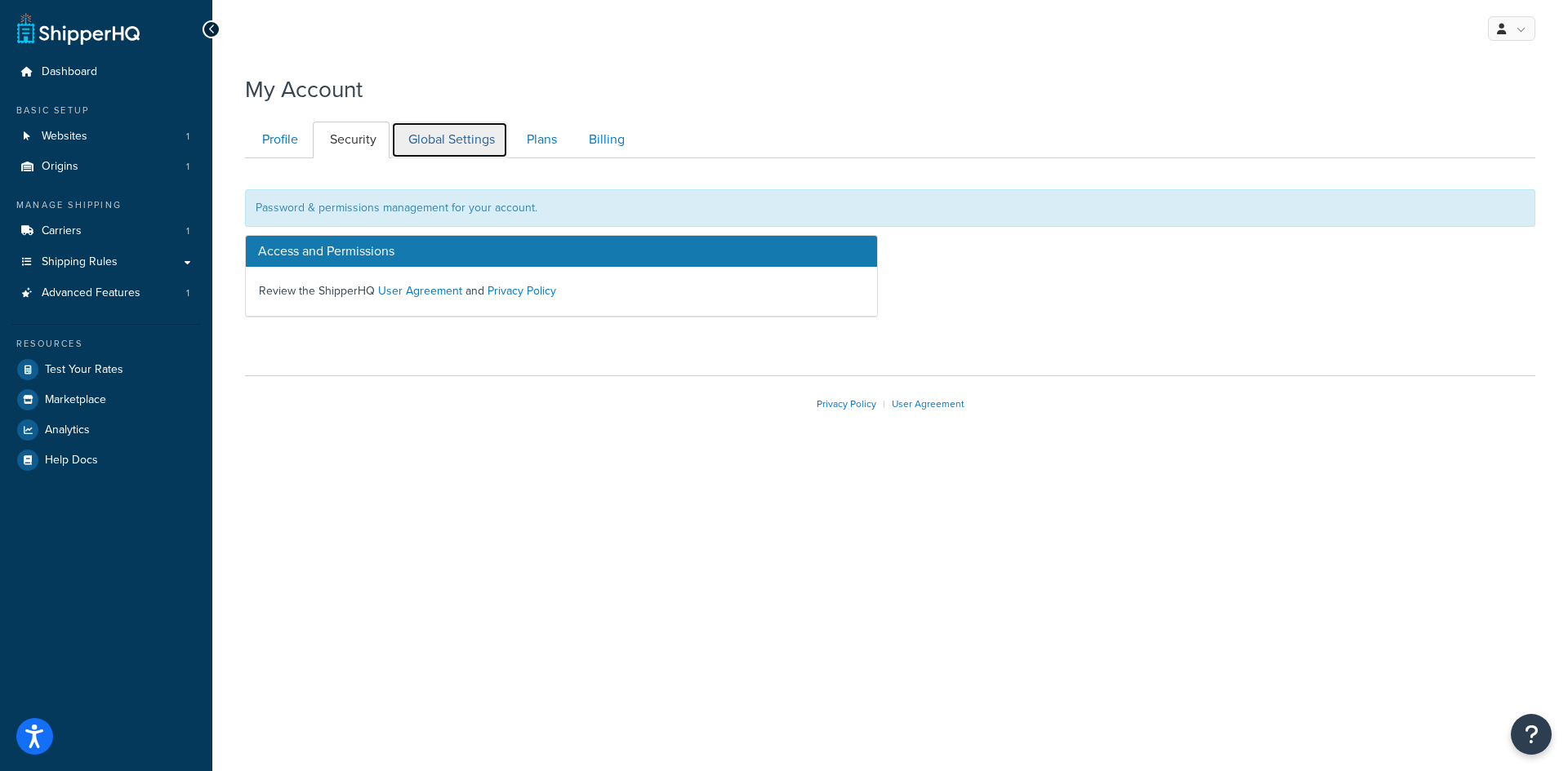
click at [432, 135] on link "Global Settings" at bounding box center [450, 140] width 117 height 37
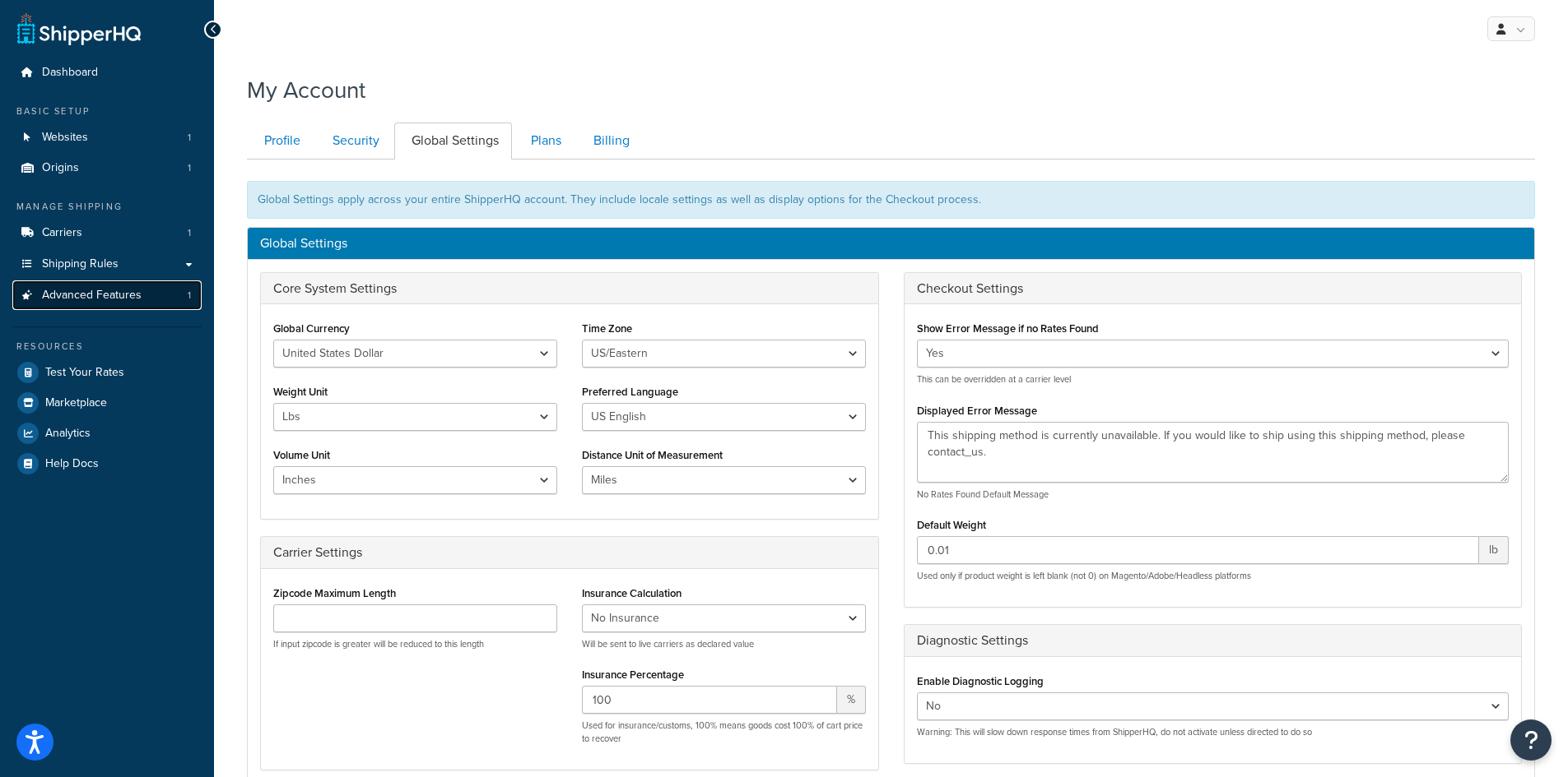
click at [121, 298] on span "Advanced Features" at bounding box center [92, 296] width 99 height 14
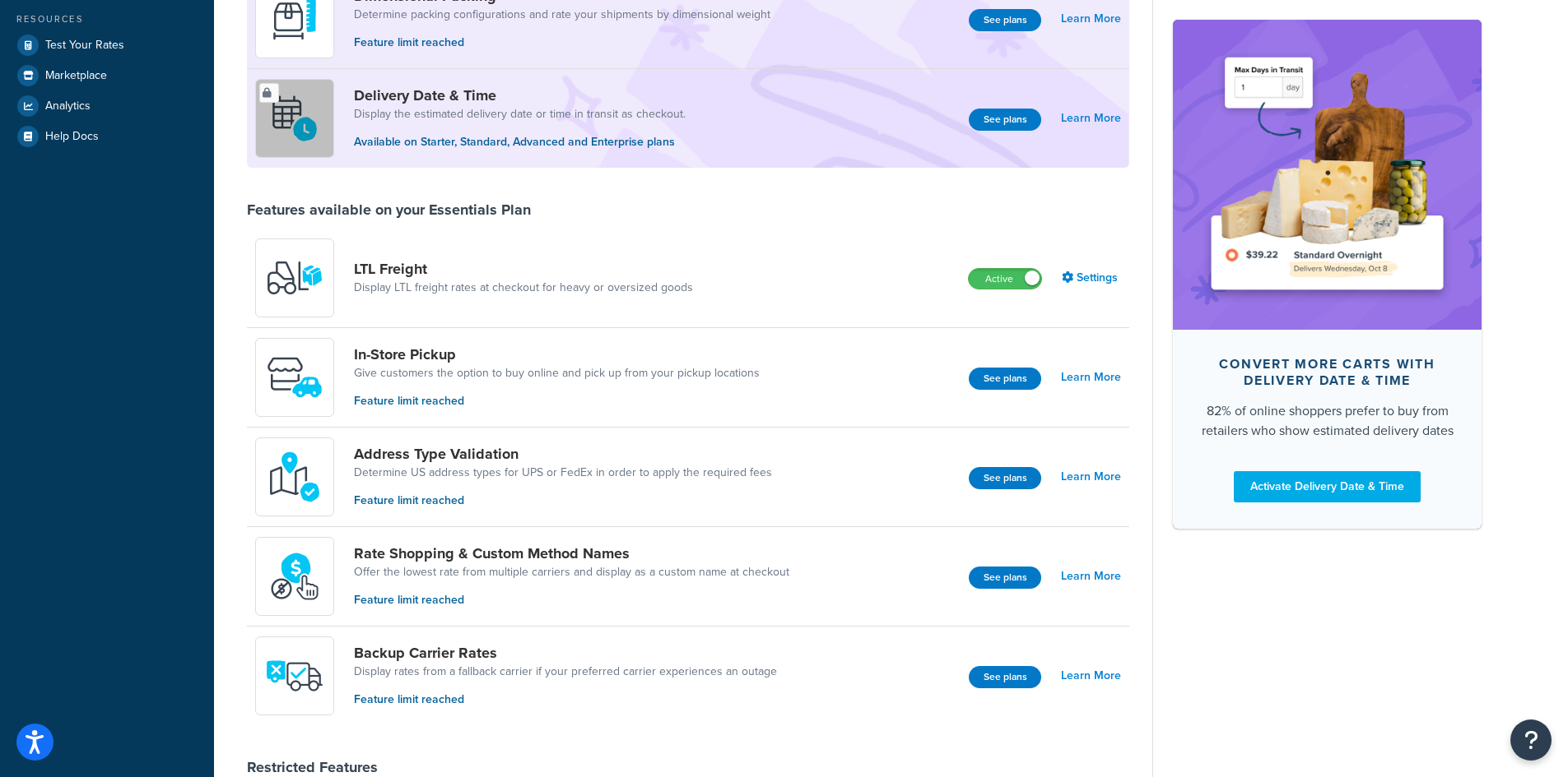
scroll to position [329, 0]
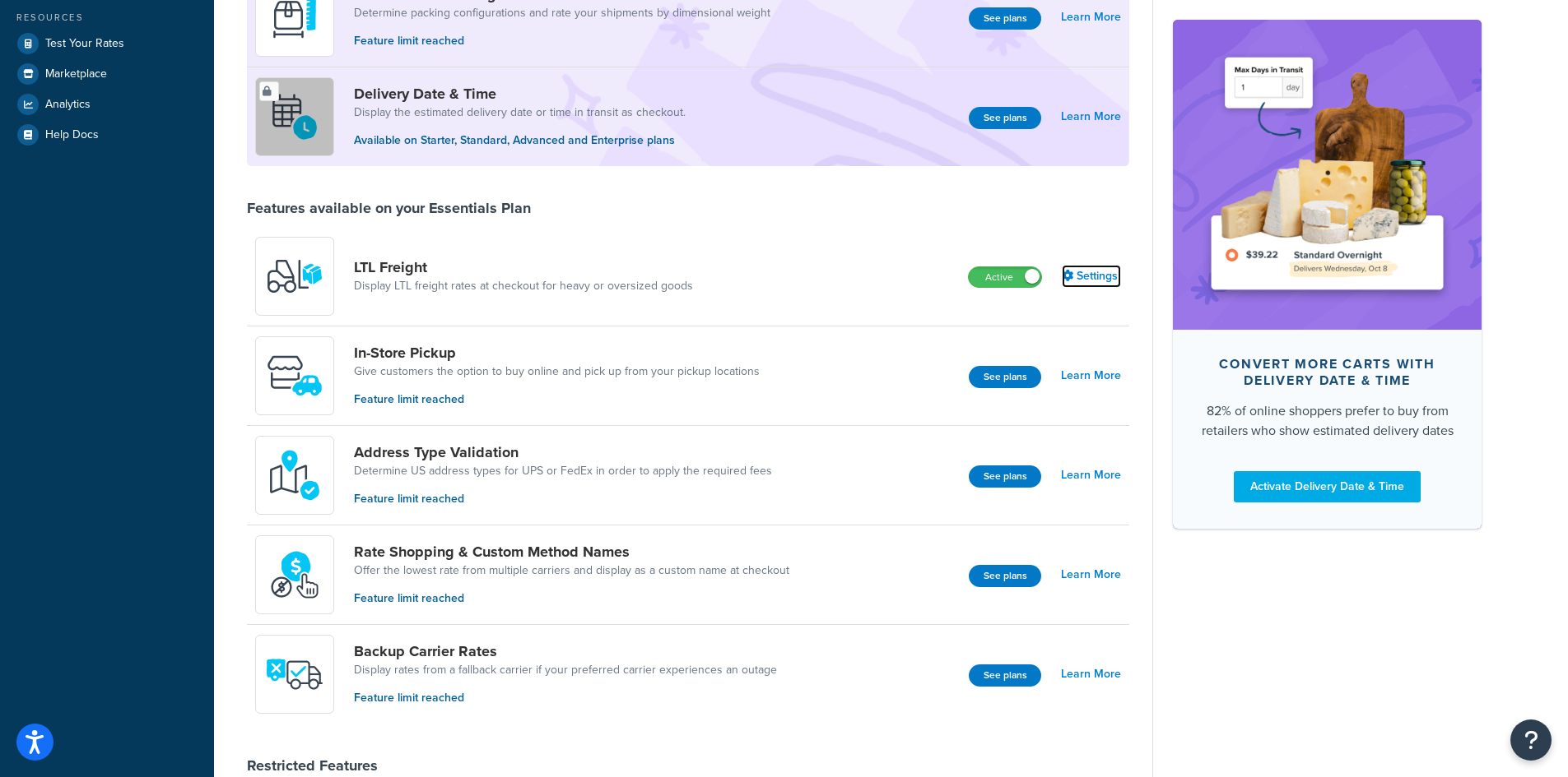
click at [1107, 275] on link "Settings" at bounding box center [1091, 276] width 59 height 23
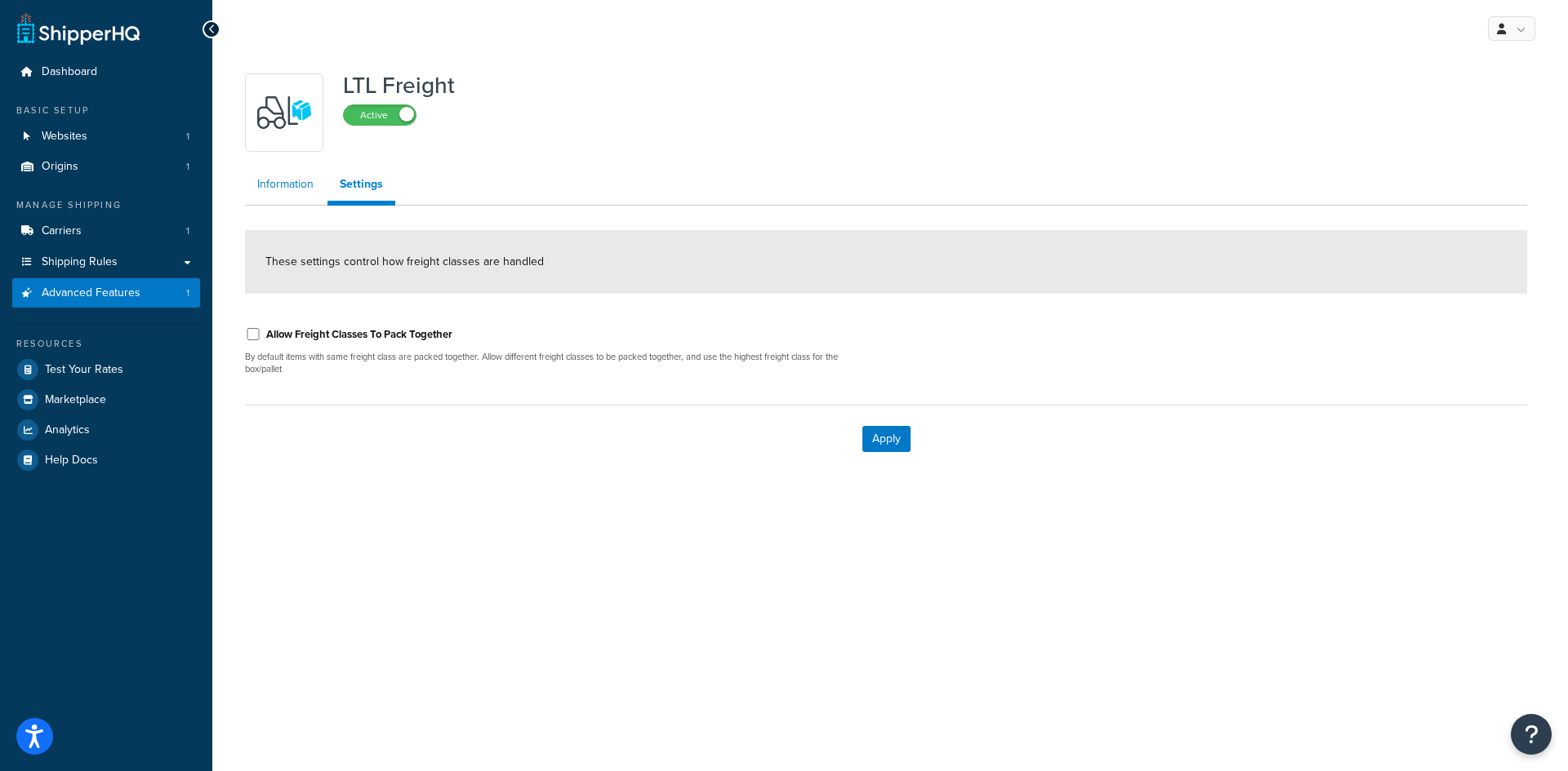
click at [314, 187] on link "Information" at bounding box center [285, 184] width 81 height 32
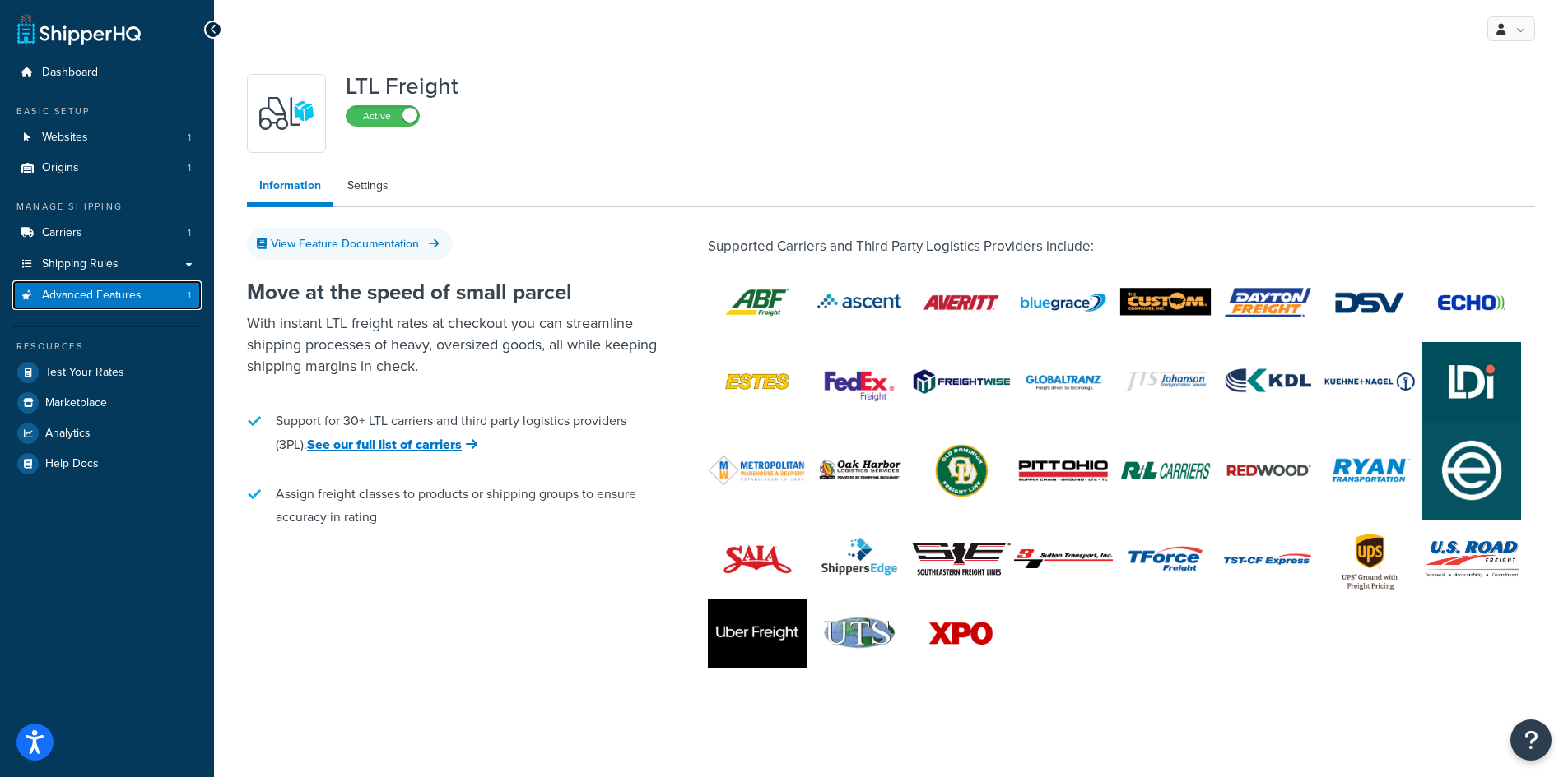
click at [159, 297] on link "Advanced Features 1" at bounding box center [107, 296] width 189 height 31
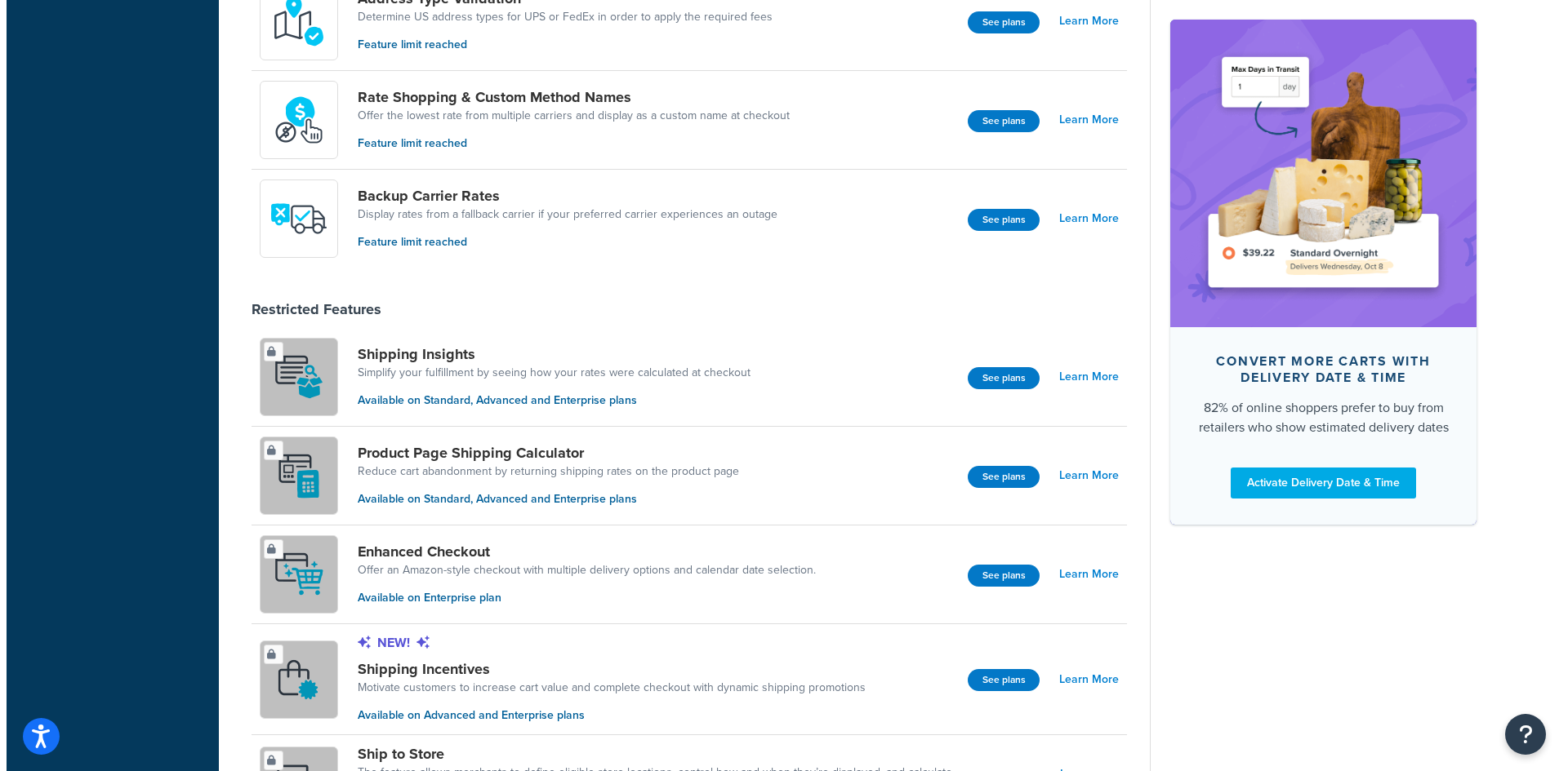
scroll to position [816, 0]
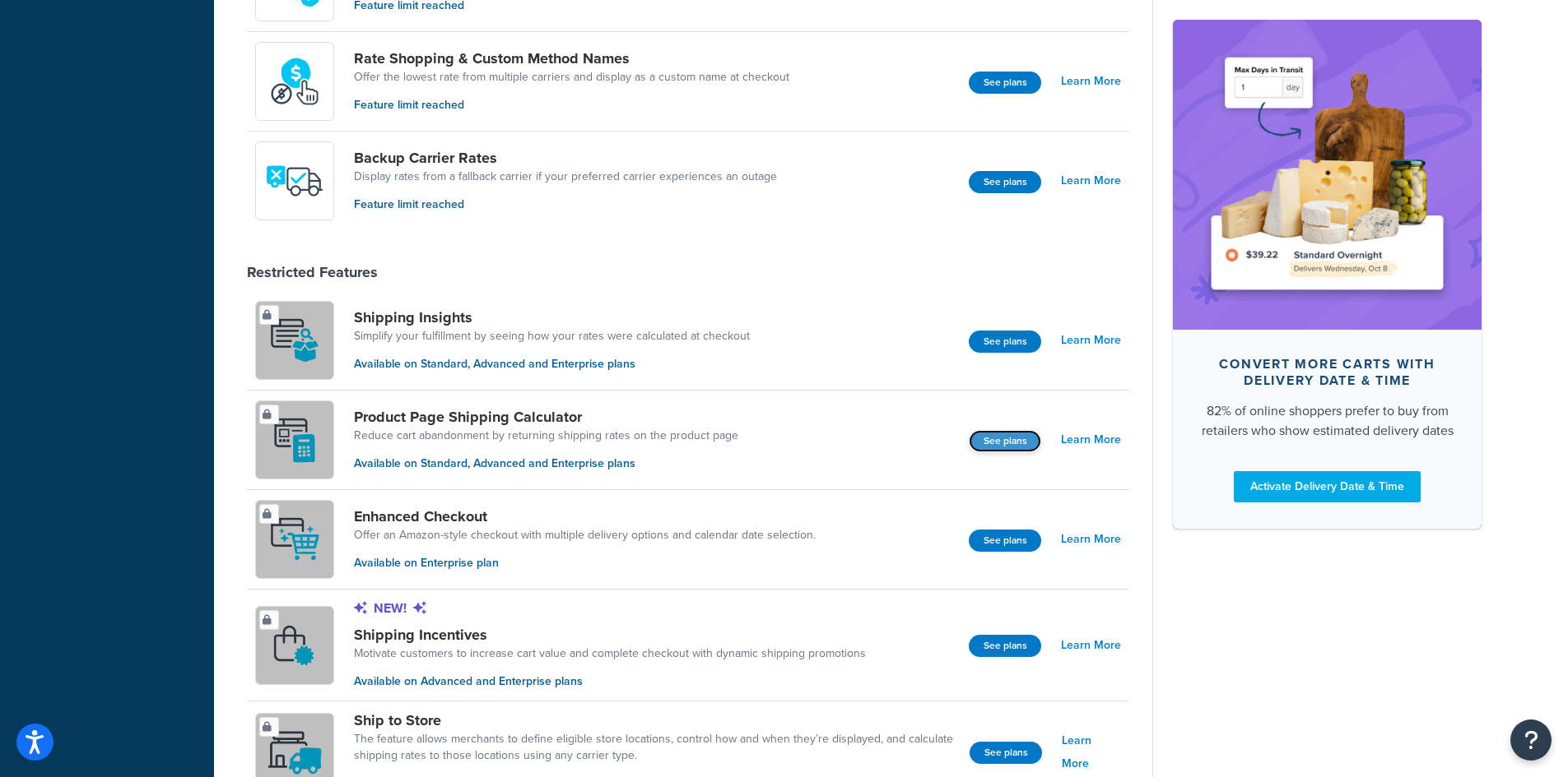
click at [1010, 443] on button "See plans" at bounding box center [1005, 441] width 72 height 22
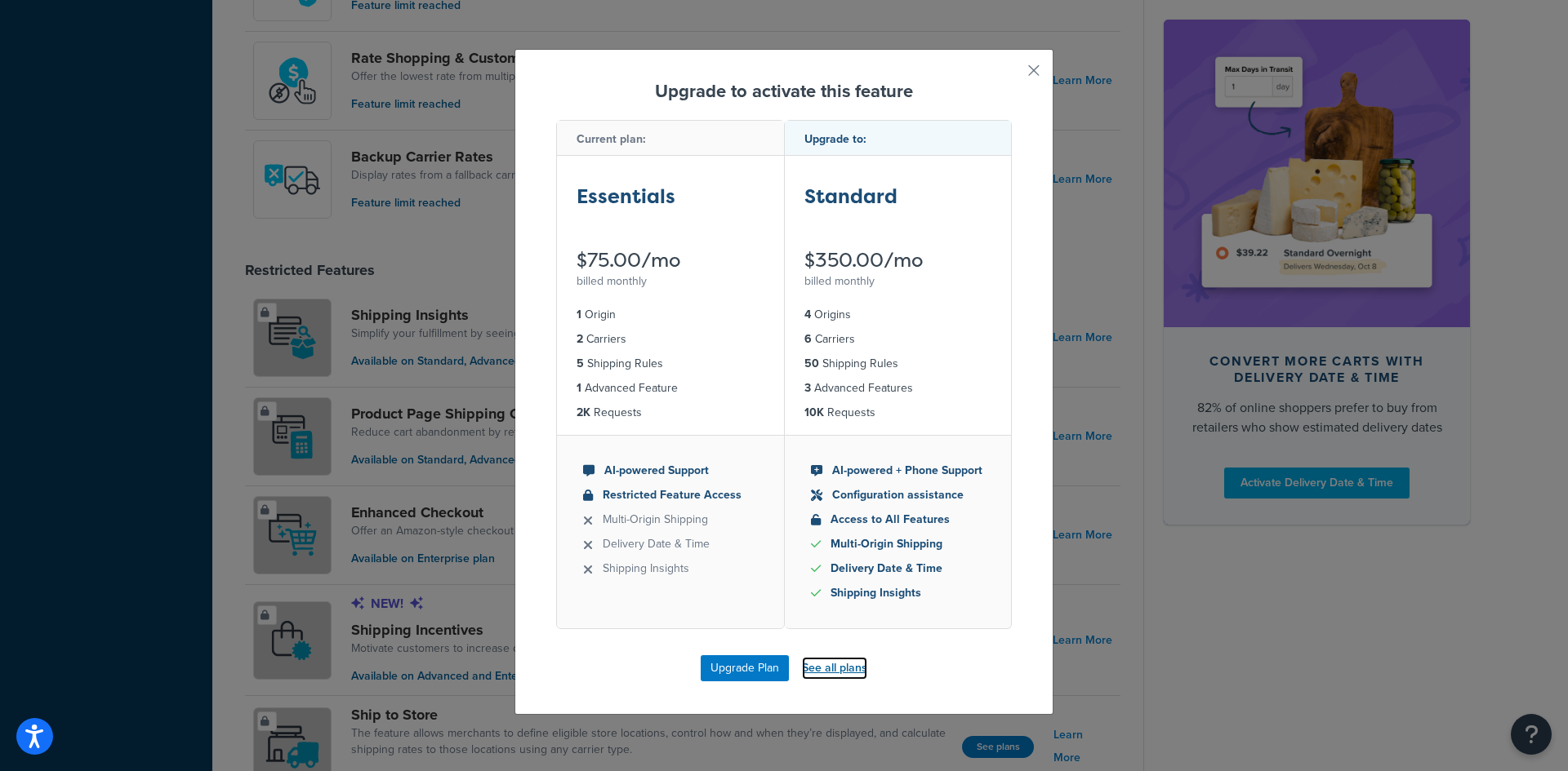
click at [825, 669] on link "See all plans" at bounding box center [834, 669] width 66 height 23
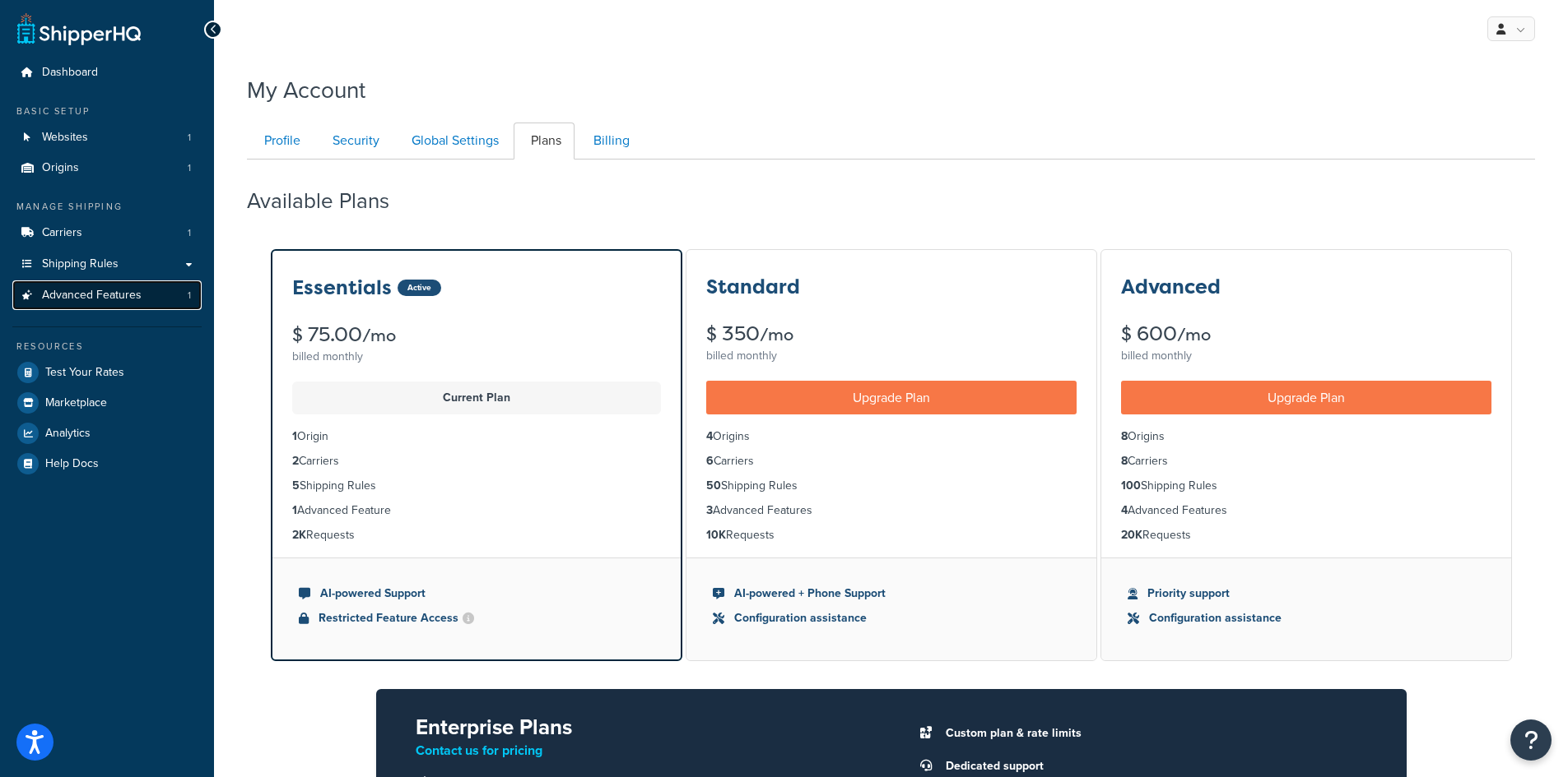
click at [100, 297] on span "Advanced Features" at bounding box center [92, 296] width 99 height 14
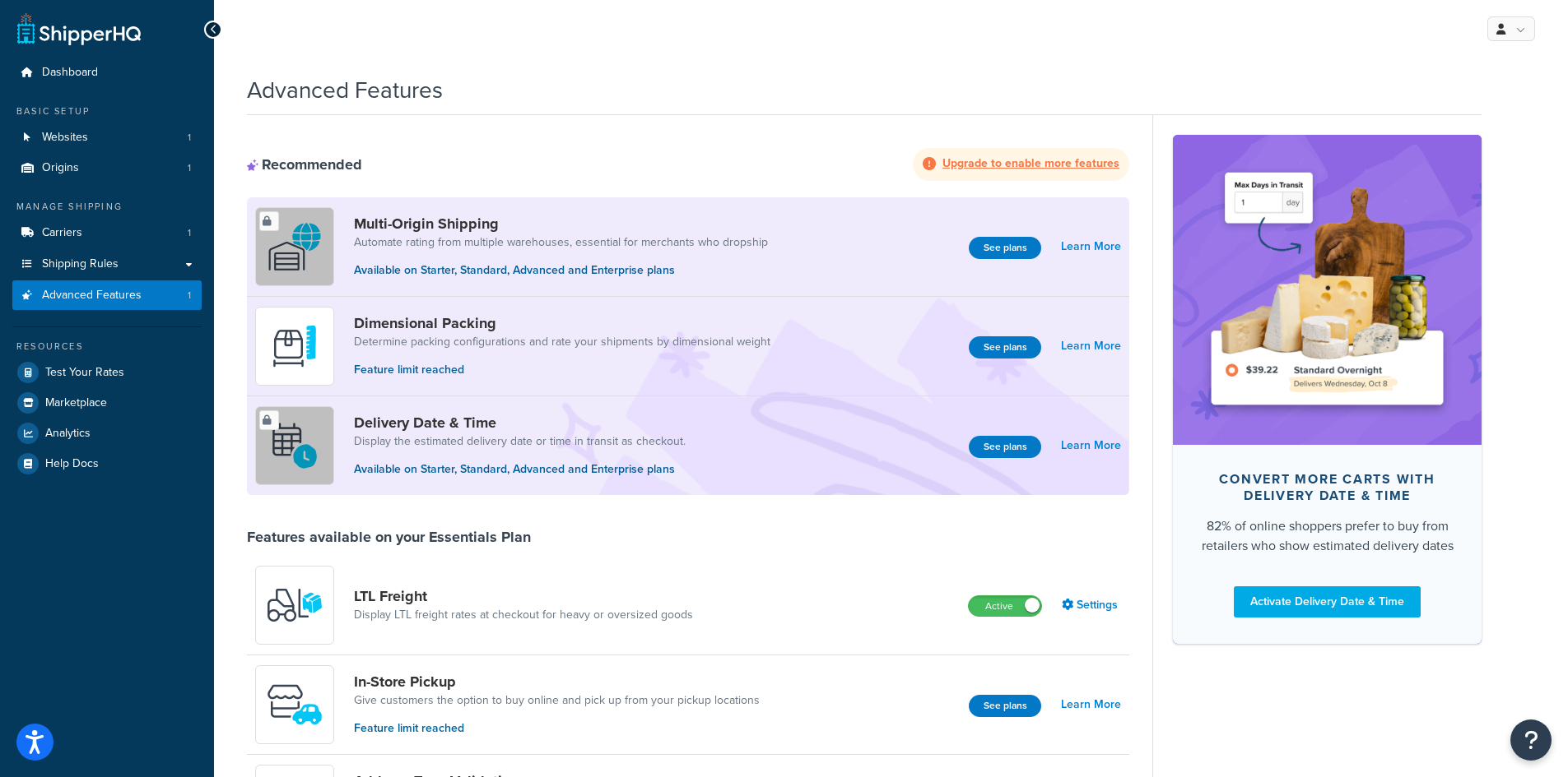
click at [1004, 165] on strong "Upgrade to enable more features" at bounding box center [1030, 164] width 177 height 18
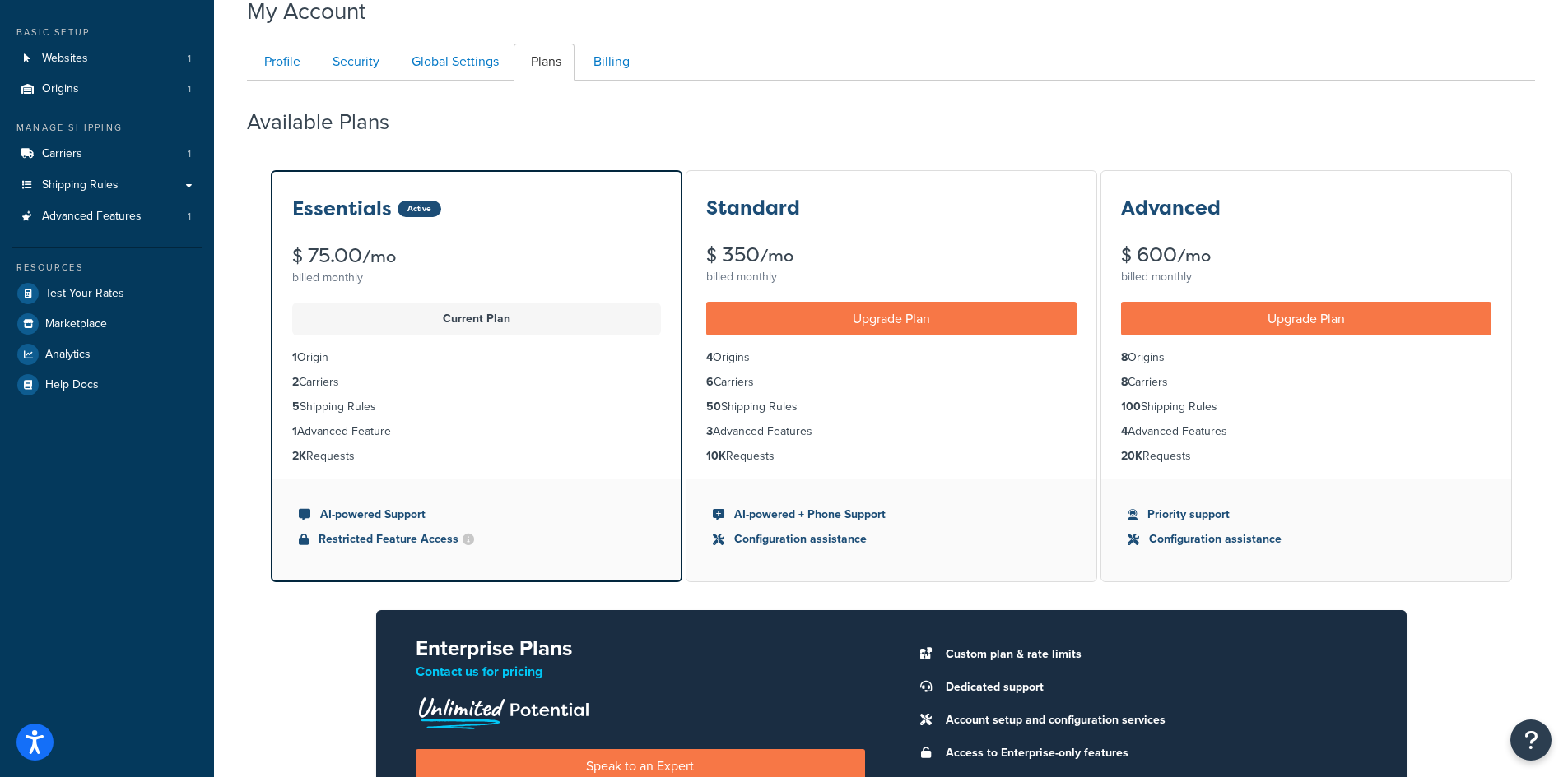
scroll to position [165, 0]
